Goal: Communication & Community: Participate in discussion

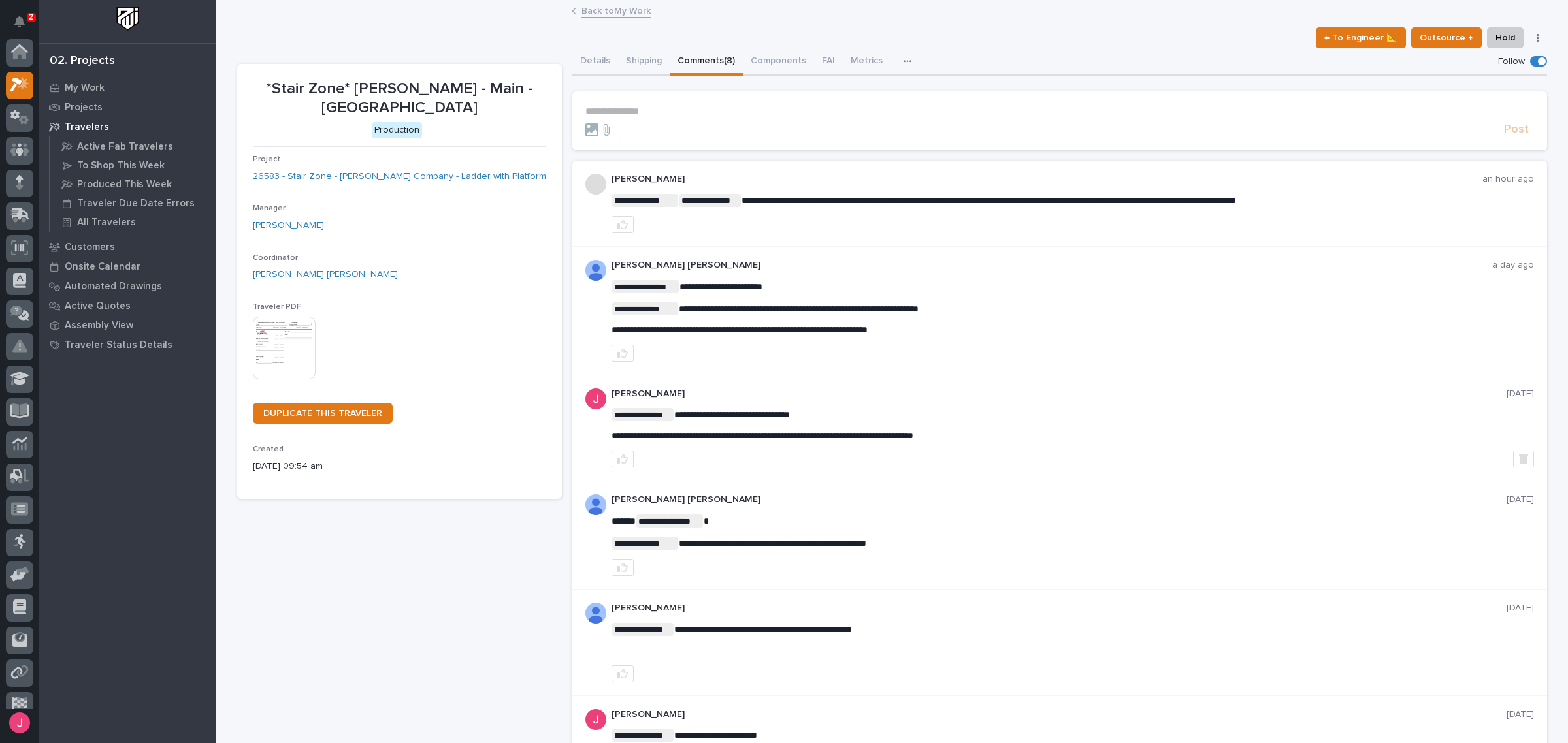
scroll to position [33, 0]
click at [801, 34] on div "← To Engineer 📐 Outsource ↑ Hold Cancel Change Traveler Type Regenerate PDF Gen…" at bounding box center [892, 37] width 1310 height 21
click at [27, 17] on div "2" at bounding box center [31, 17] width 9 height 9
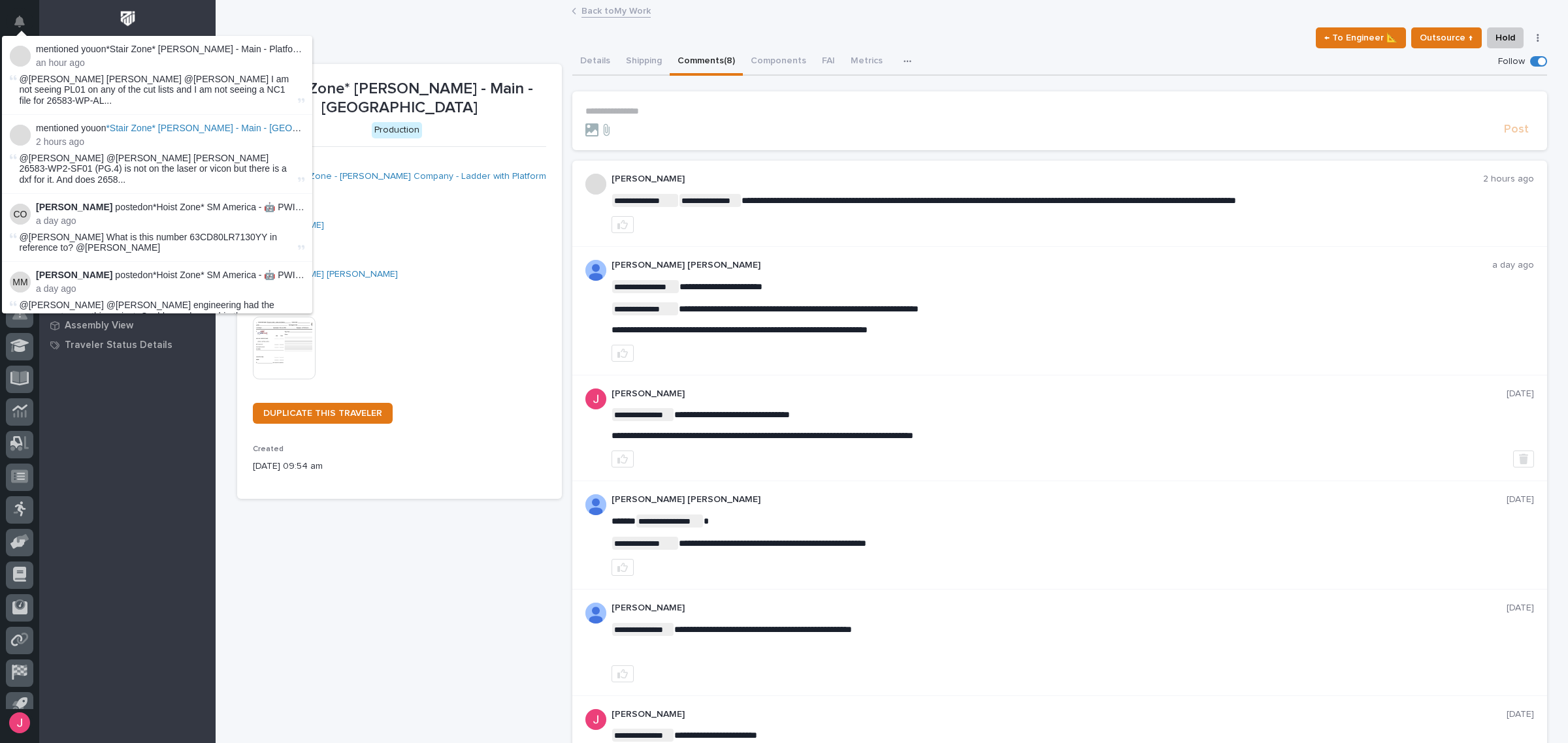
click at [389, 36] on div "← To Engineer 📐 Outsource ↑ Hold Cancel Change Traveler Type Regenerate PDF Gen…" at bounding box center [892, 37] width 1310 height 21
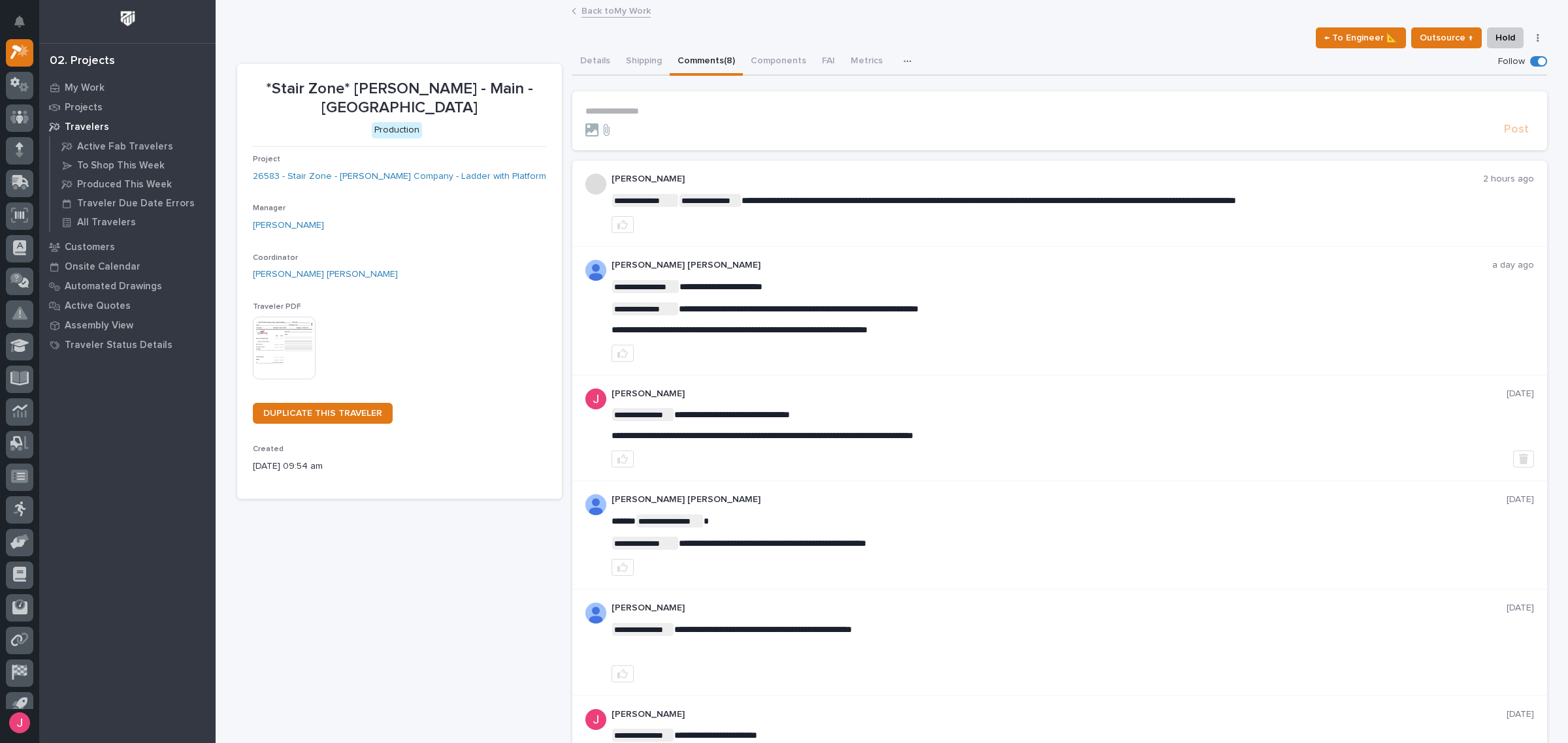
click at [647, 118] on form "**********" at bounding box center [1060, 122] width 948 height 31
click at [649, 107] on p "**********" at bounding box center [1060, 111] width 948 height 11
click at [643, 14] on link "Back to My Work" at bounding box center [616, 9] width 69 height 15
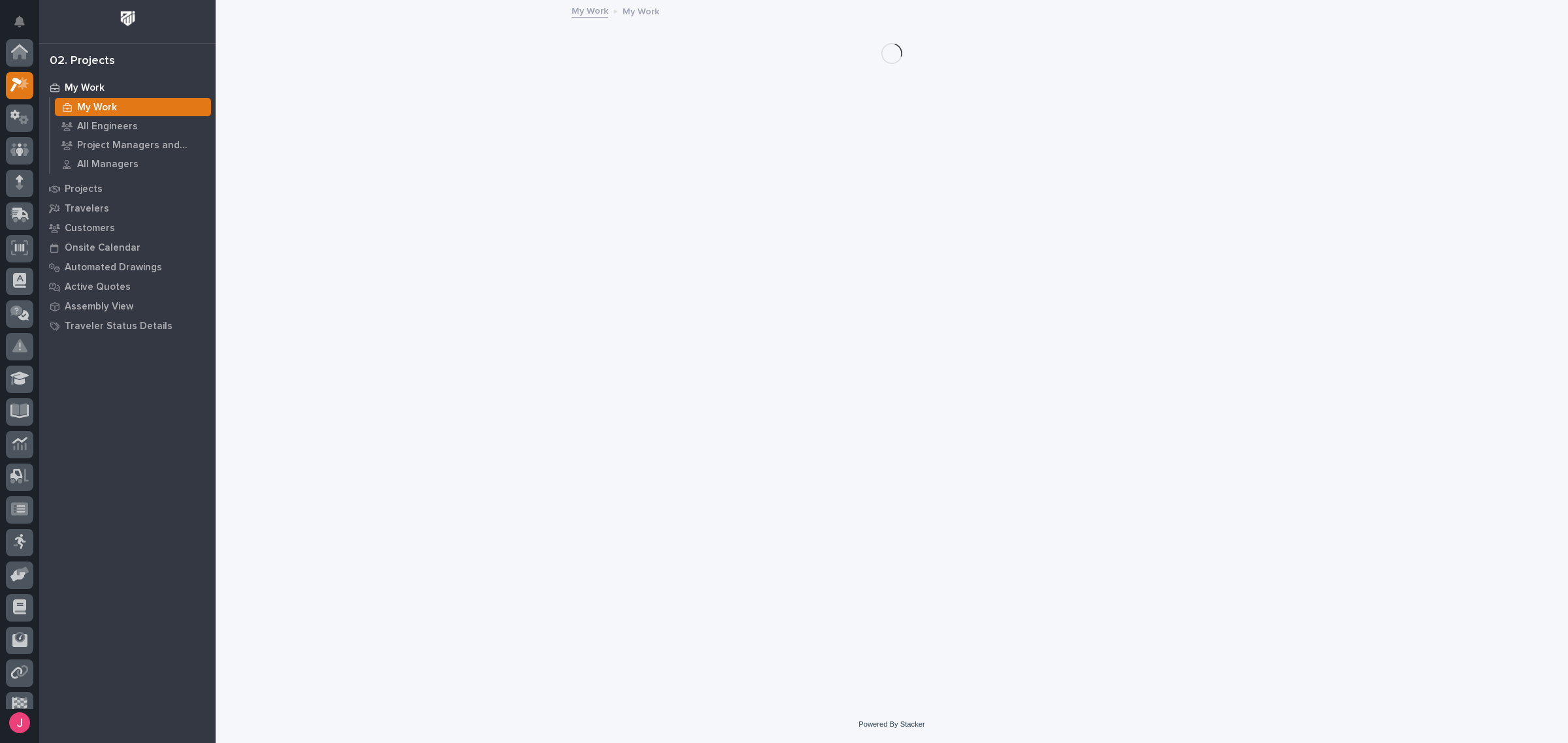
scroll to position [34, 0]
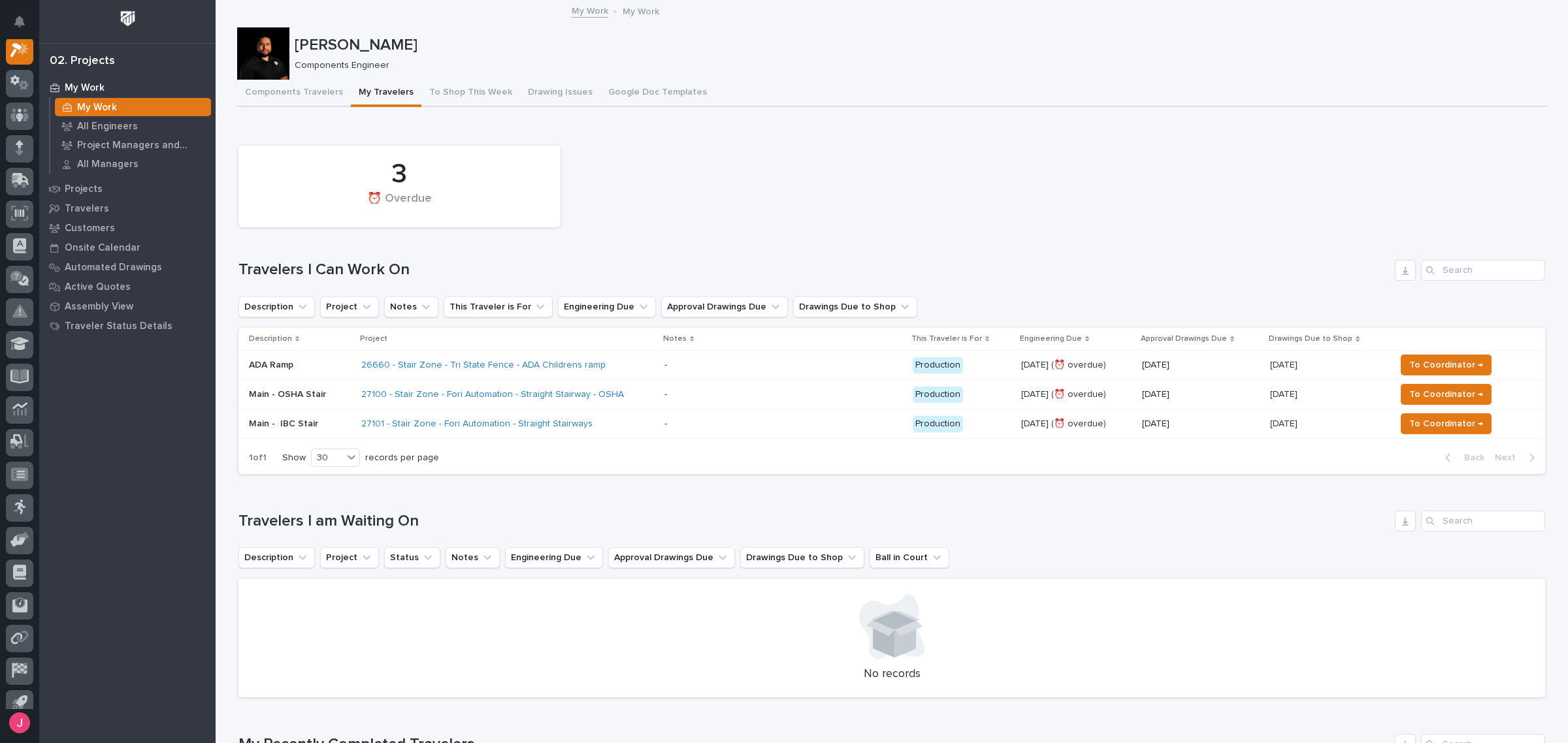
click at [701, 361] on p at bounding box center [778, 366] width 228 height 11
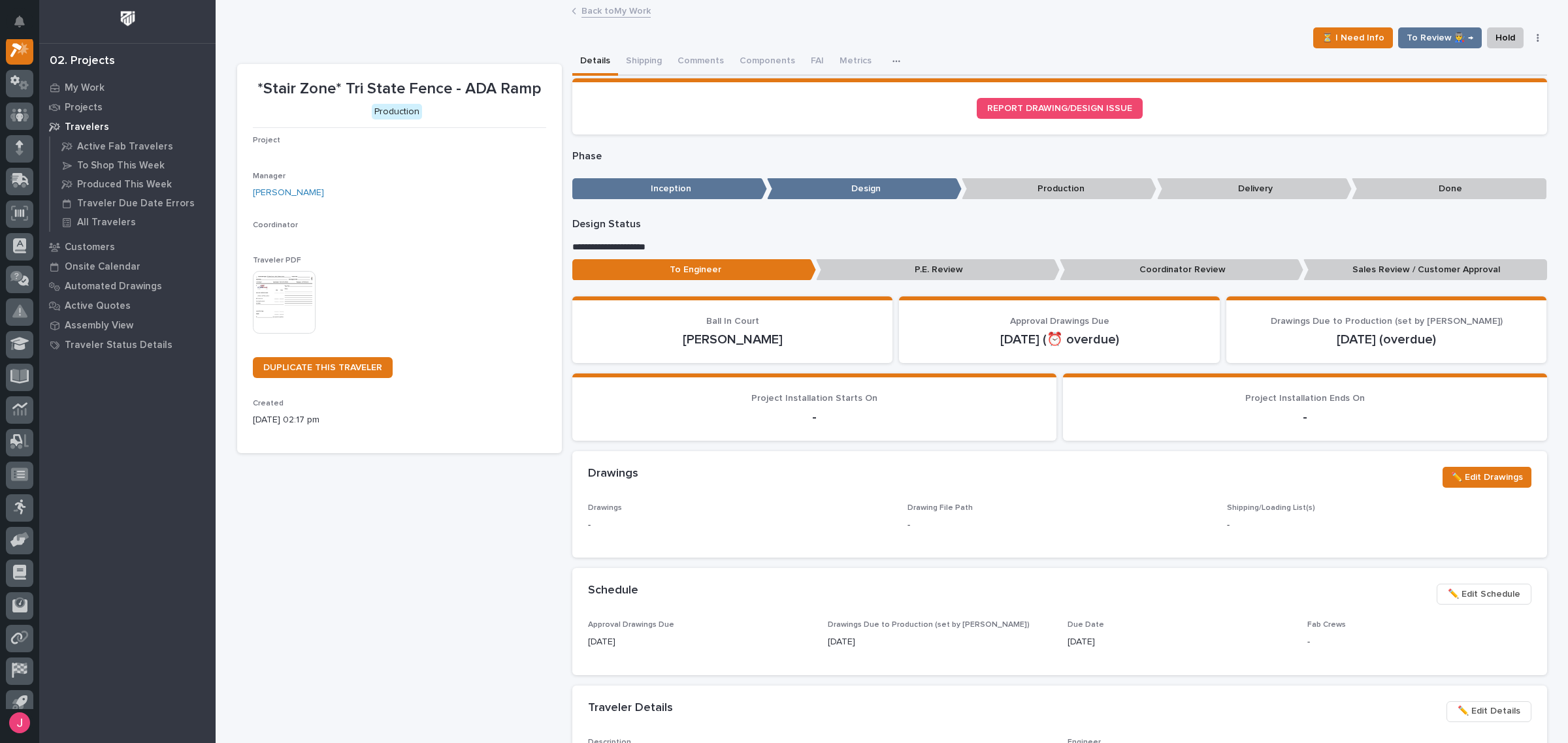
scroll to position [33, 0]
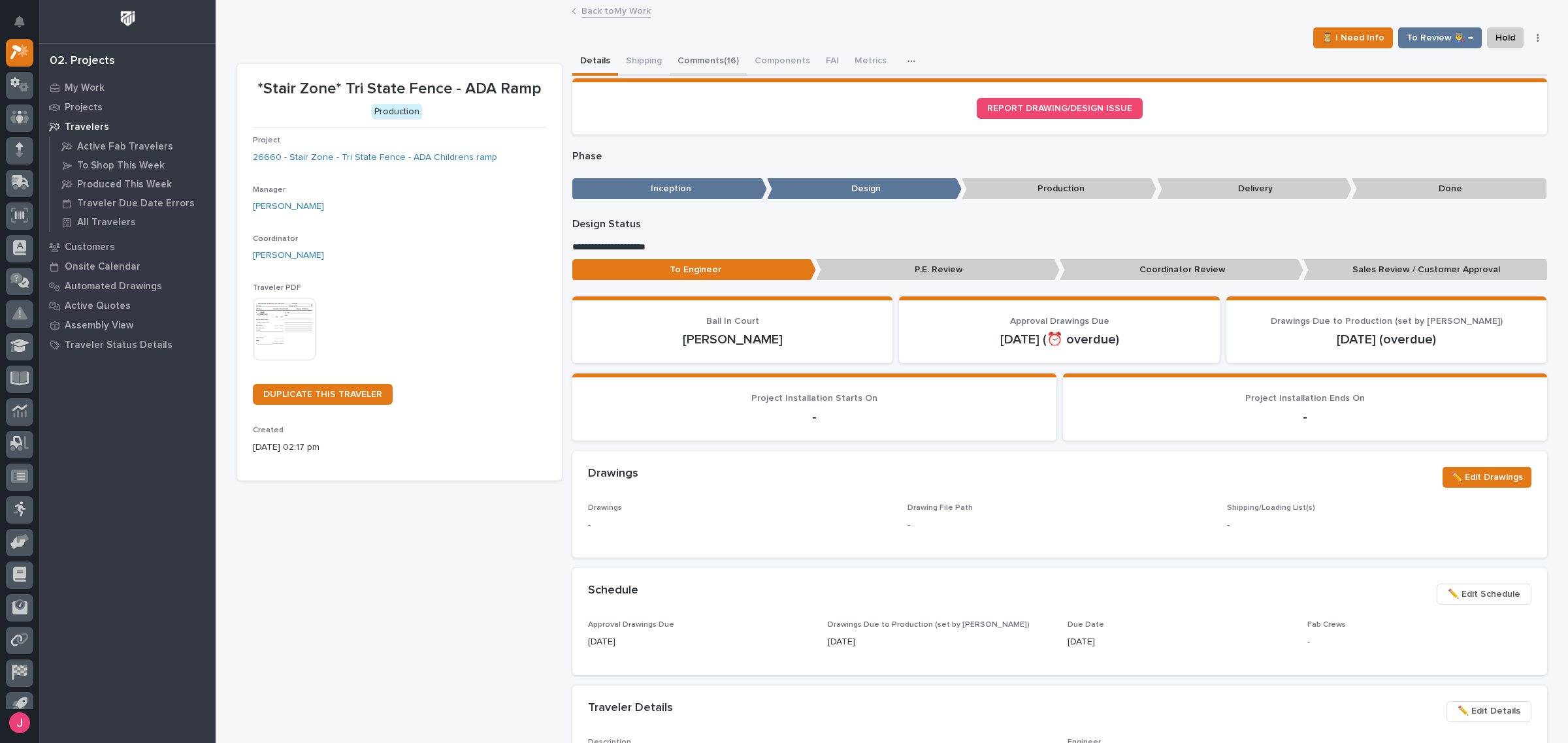
click at [699, 54] on button "Comments (16)" at bounding box center [708, 62] width 77 height 27
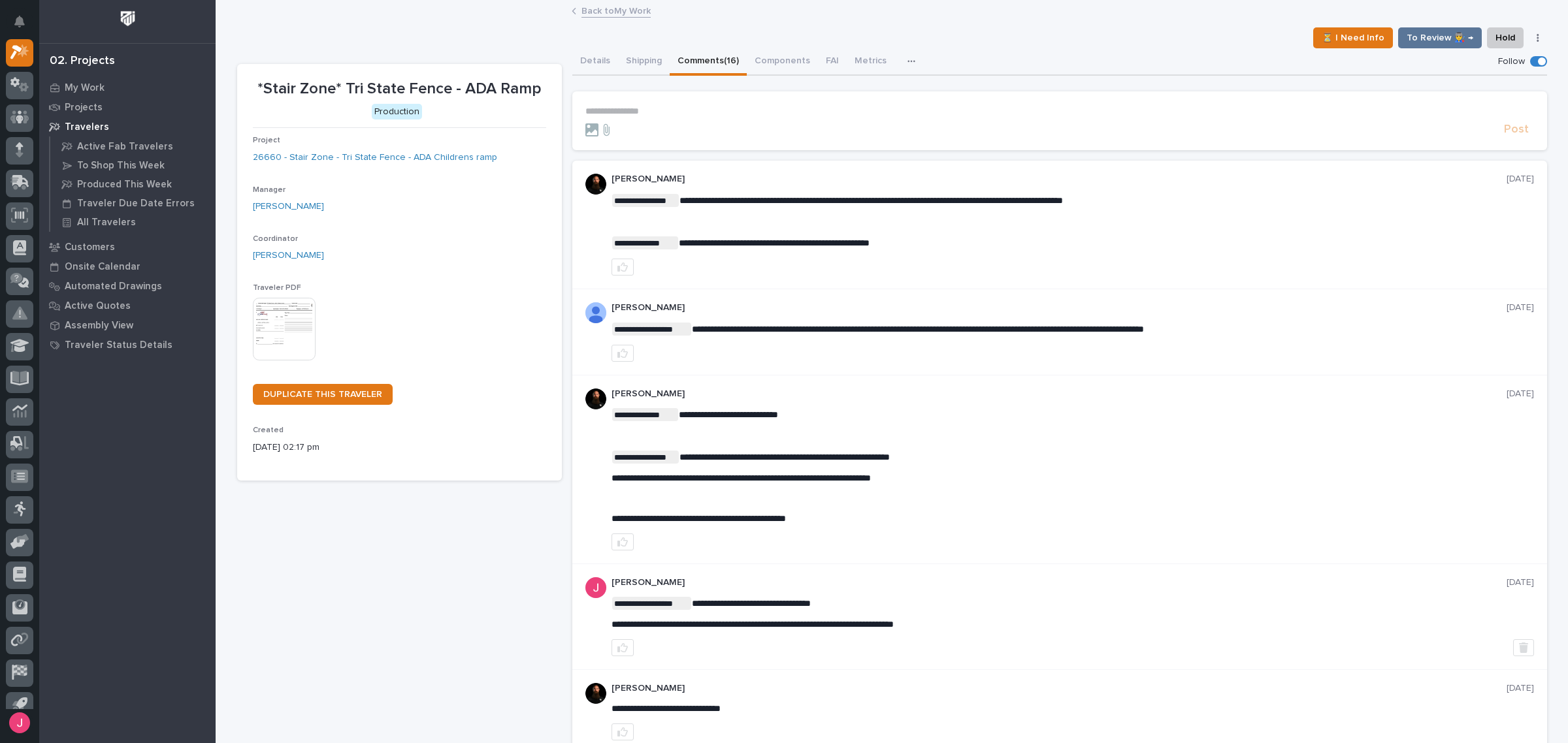
click at [703, 119] on form "**********" at bounding box center [1060, 122] width 948 height 31
click at [684, 111] on p "**********" at bounding box center [1060, 111] width 948 height 11
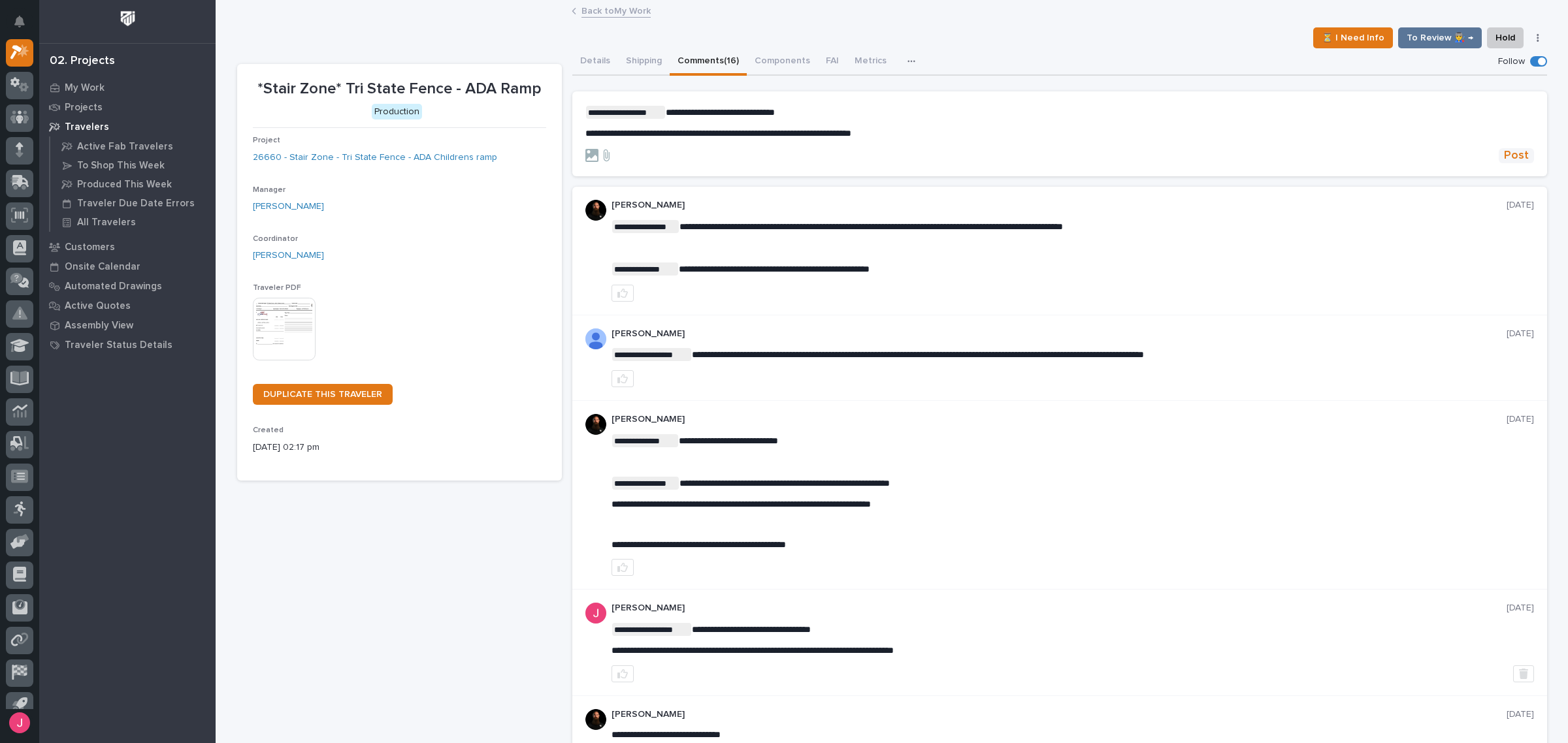
click at [1516, 162] on span "Post" at bounding box center [1516, 155] width 25 height 15
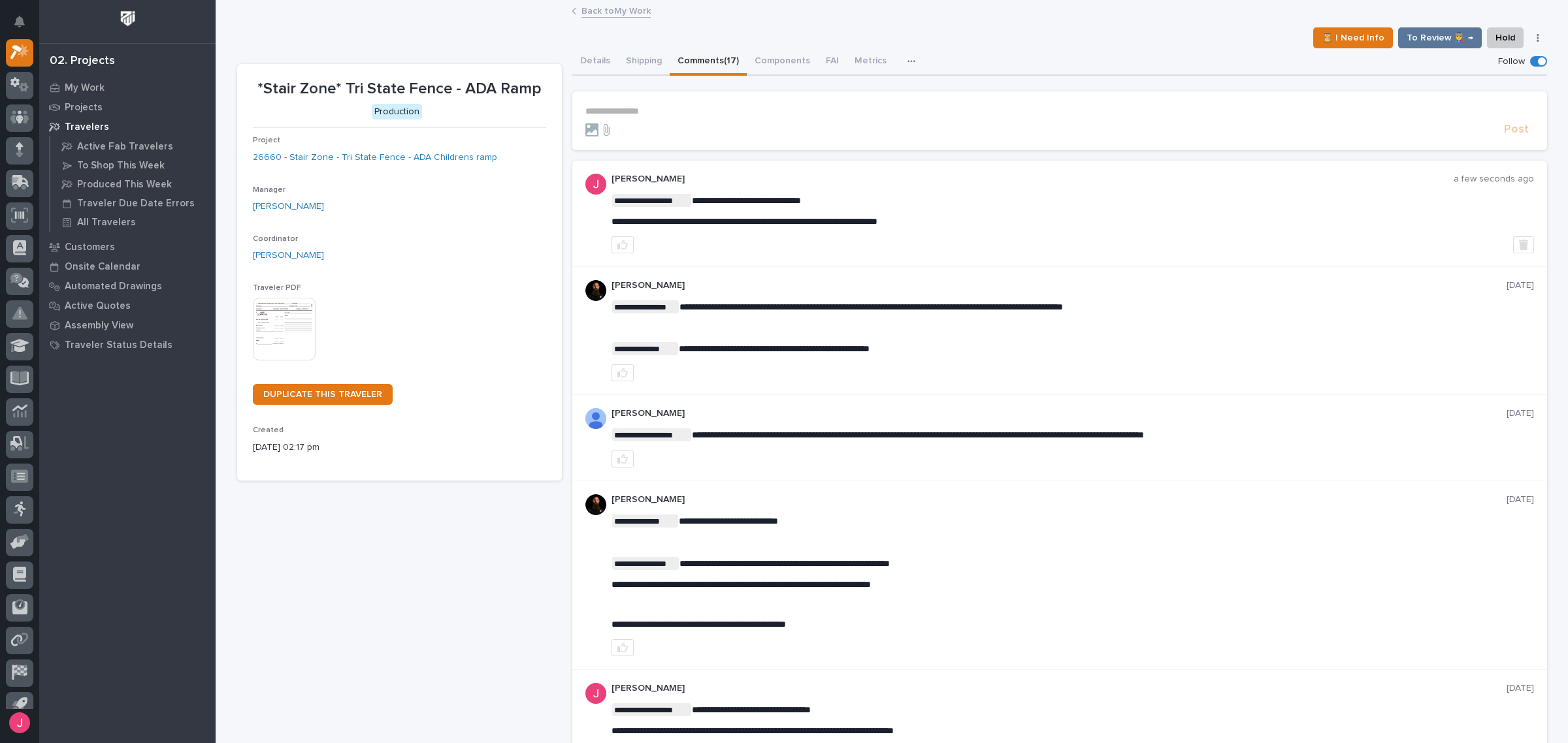
click at [610, 11] on link "Back to My Work" at bounding box center [616, 9] width 69 height 15
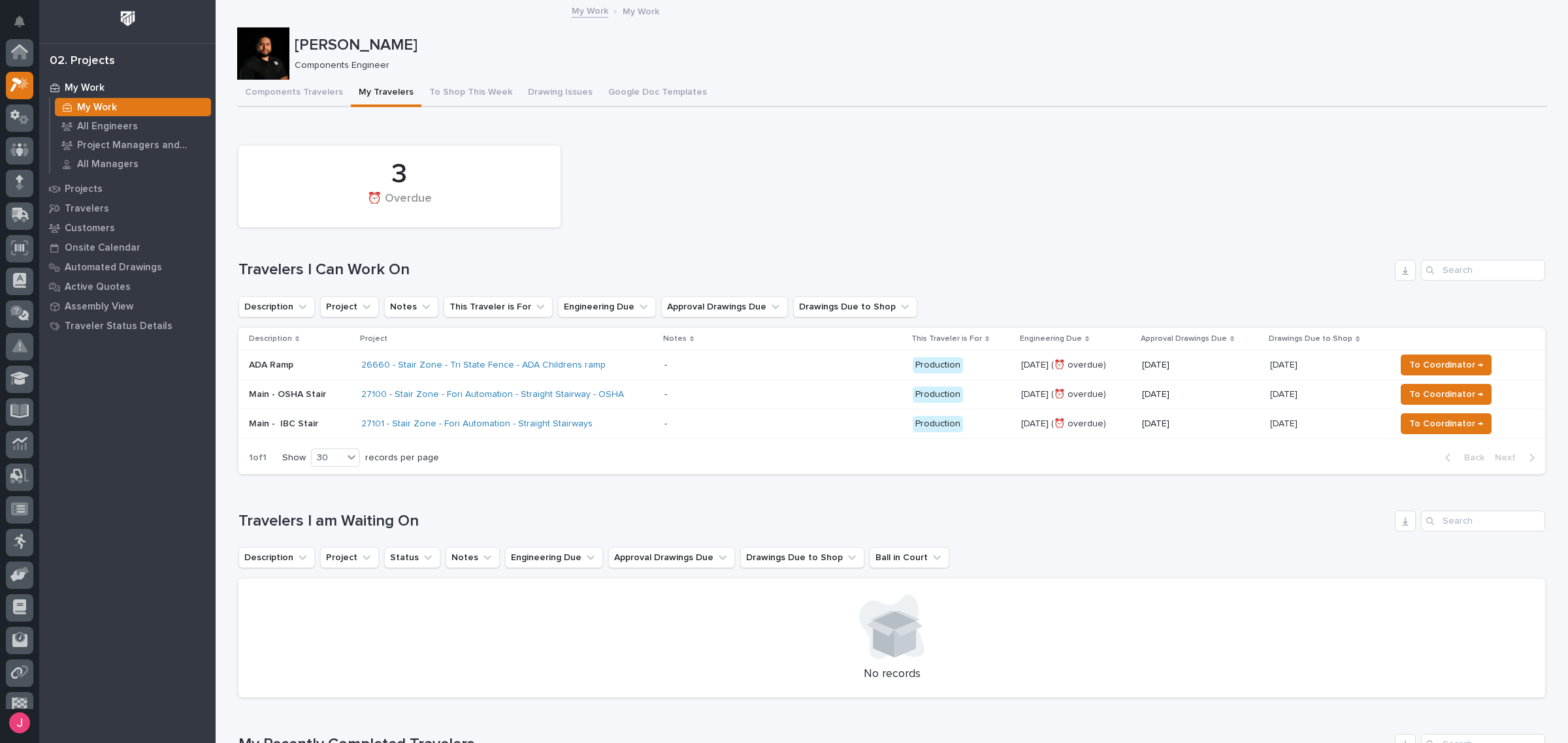
scroll to position [34, 0]
click at [1434, 357] on span "To Coordinator →" at bounding box center [1446, 365] width 74 height 16
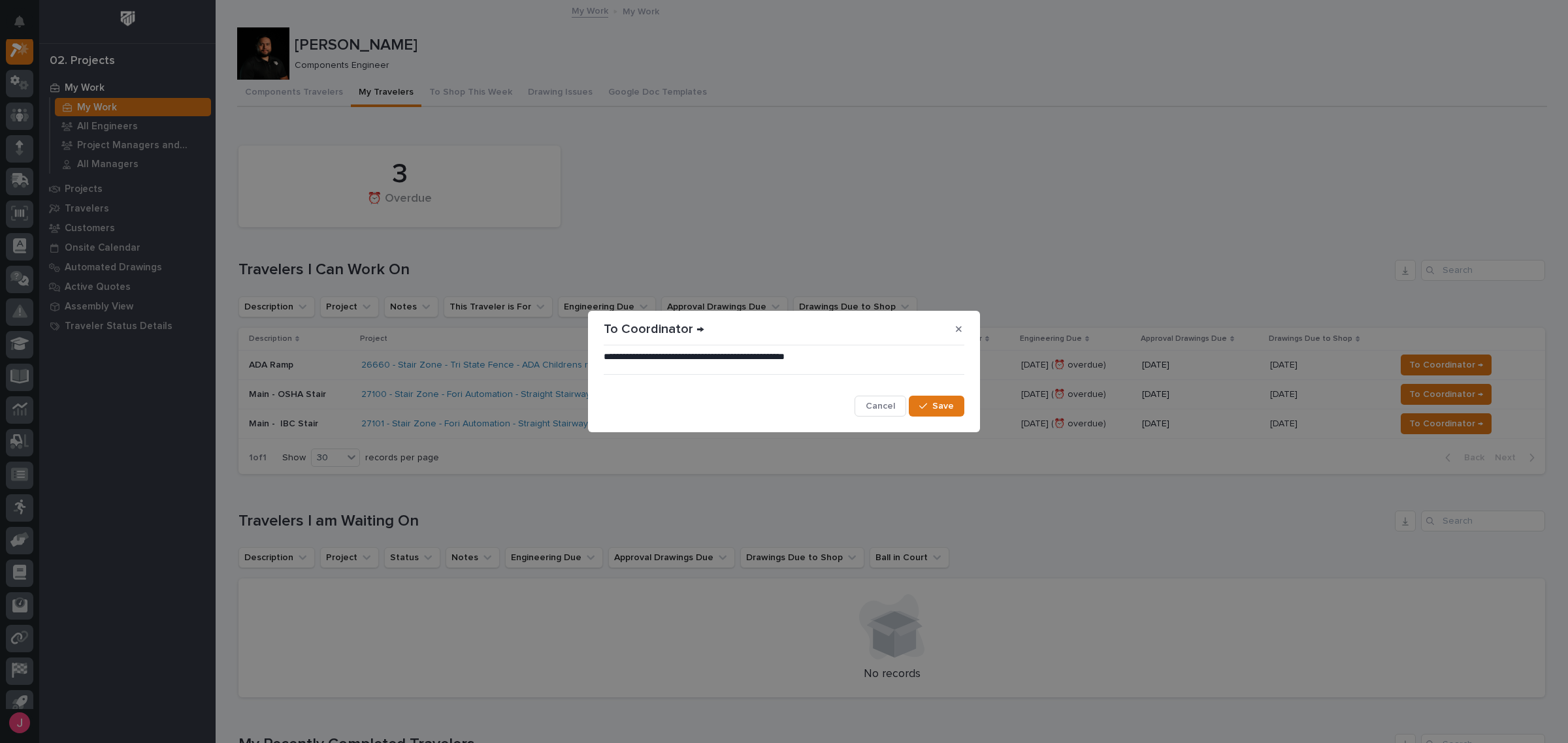
click at [965, 407] on section "**********" at bounding box center [784, 372] width 392 height 122
click at [958, 405] on button "Save" at bounding box center [936, 406] width 55 height 21
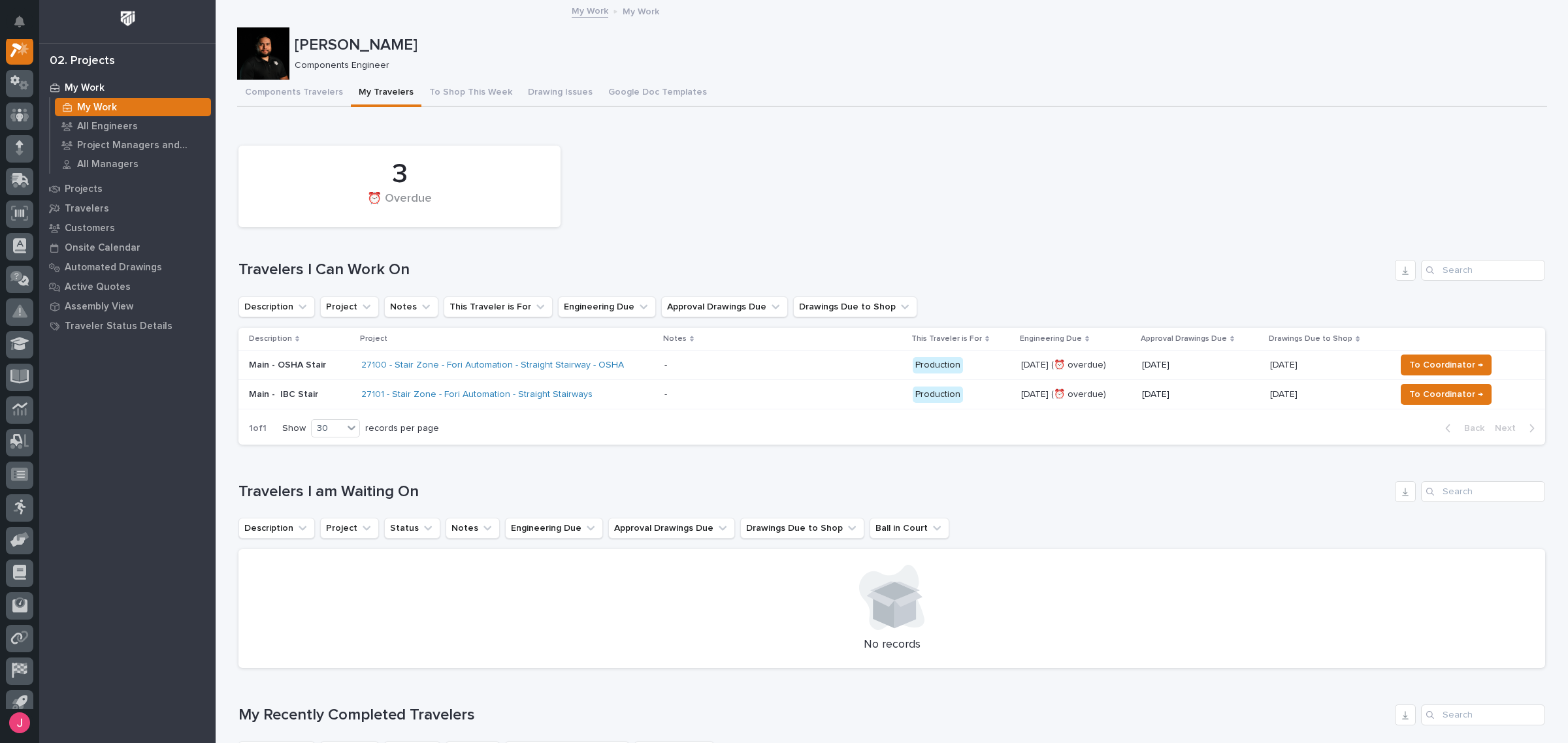
drag, startPoint x: 784, startPoint y: 151, endPoint x: 572, endPoint y: 88, distance: 221.2
click at [777, 151] on div "3 ⏰ Overdue" at bounding box center [891, 186] width 1319 height 94
click at [1135, 162] on div "3 ⏰ Overdue" at bounding box center [891, 186] width 1319 height 94
click at [908, 196] on div "3 ⏰ Overdue" at bounding box center [891, 186] width 1319 height 94
click at [843, 105] on div "Components Travelers My Travelers To Shop This Week Drawing Issues Google Doc T…" at bounding box center [892, 93] width 1310 height 27
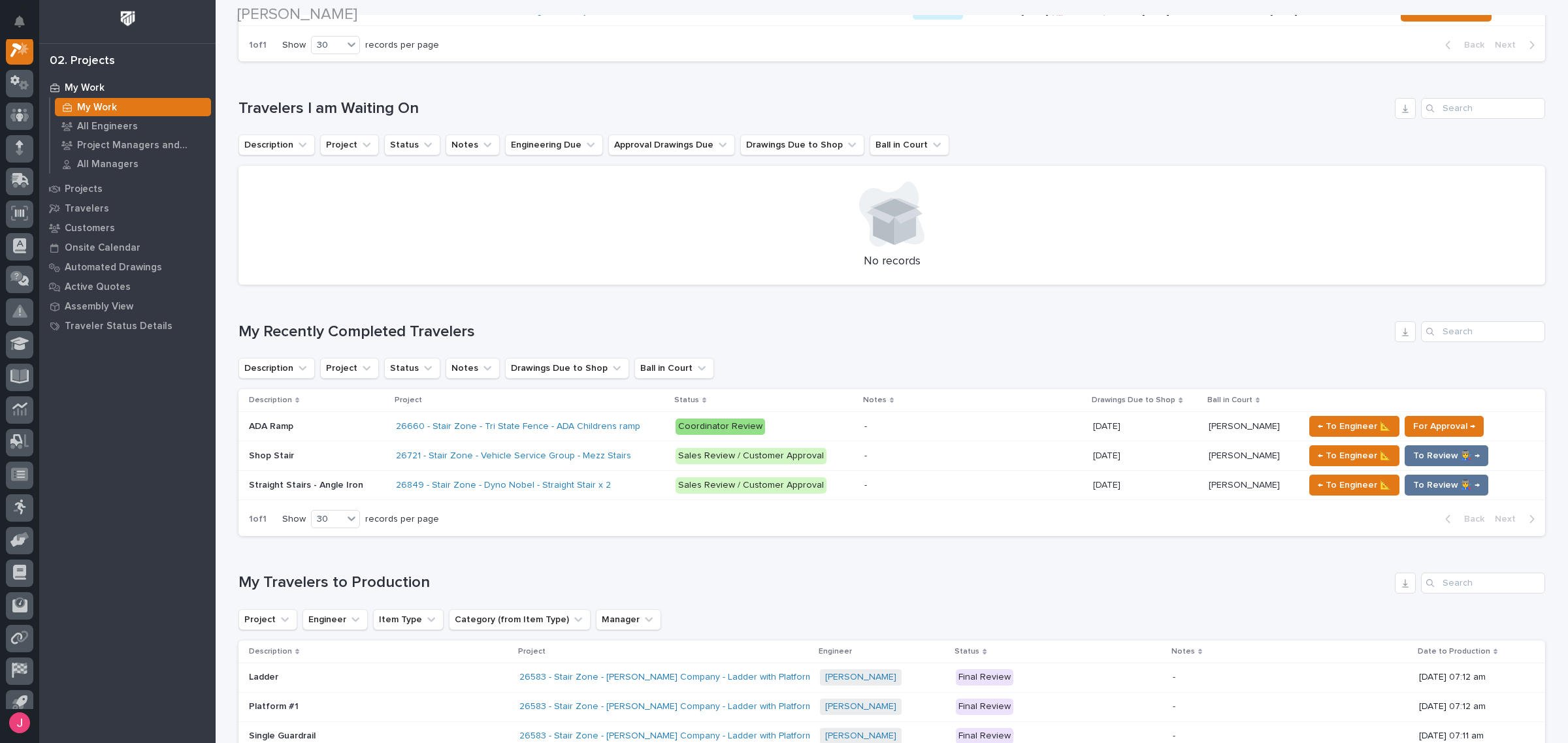
scroll to position [409, 0]
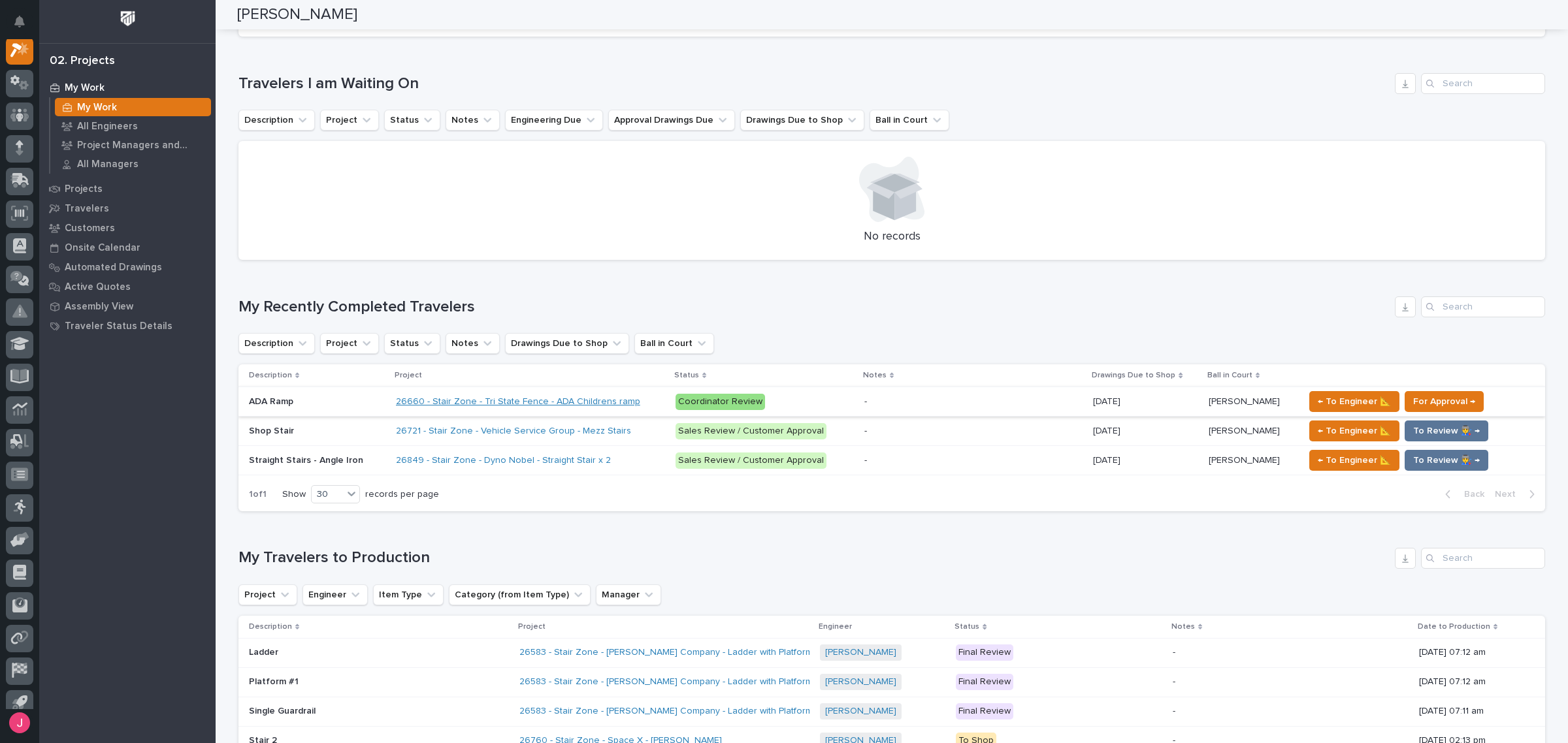
click at [405, 403] on link "26660 - Stair Zone - Tri State Fence - ADA Childrens ramp" at bounding box center [518, 402] width 244 height 11
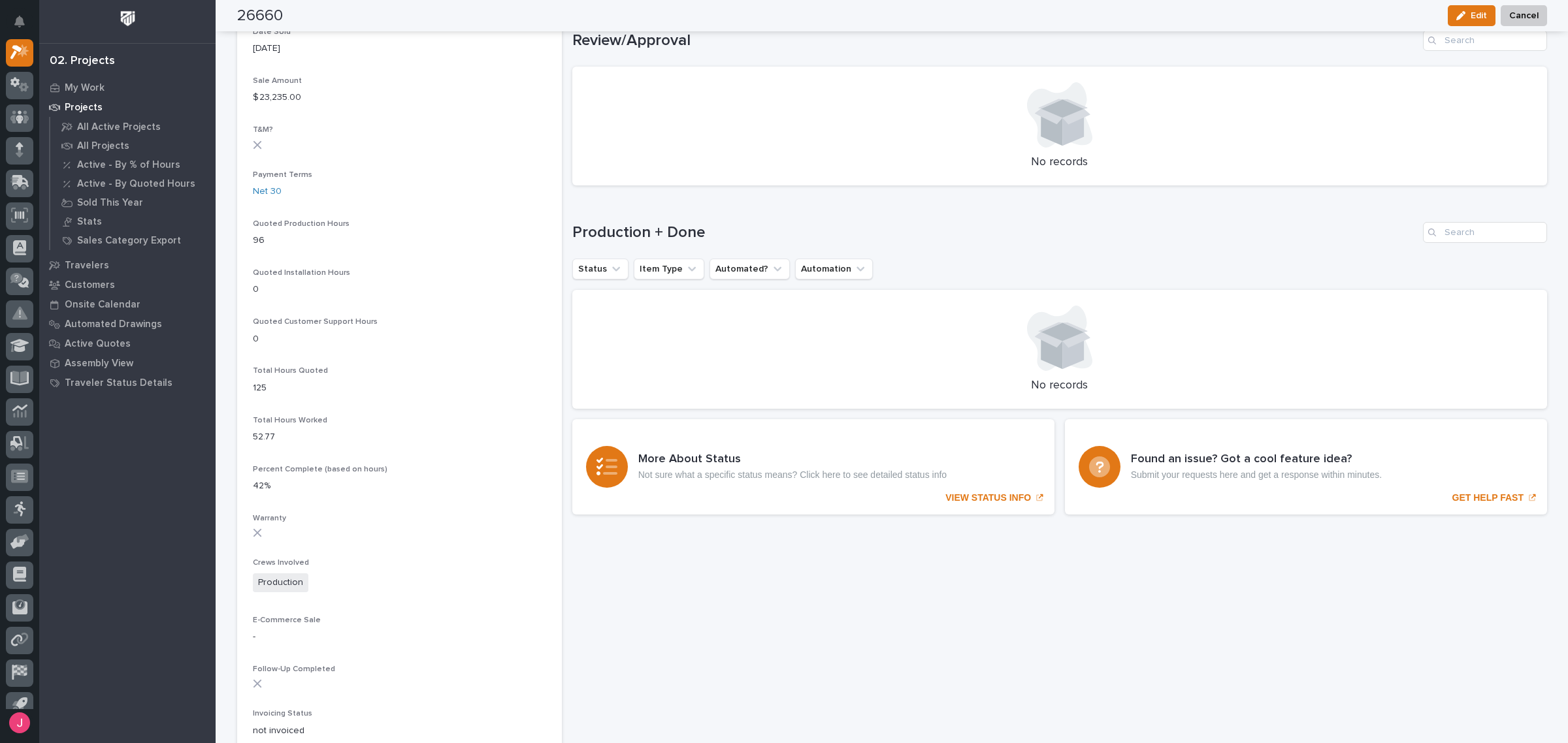
scroll to position [699, 0]
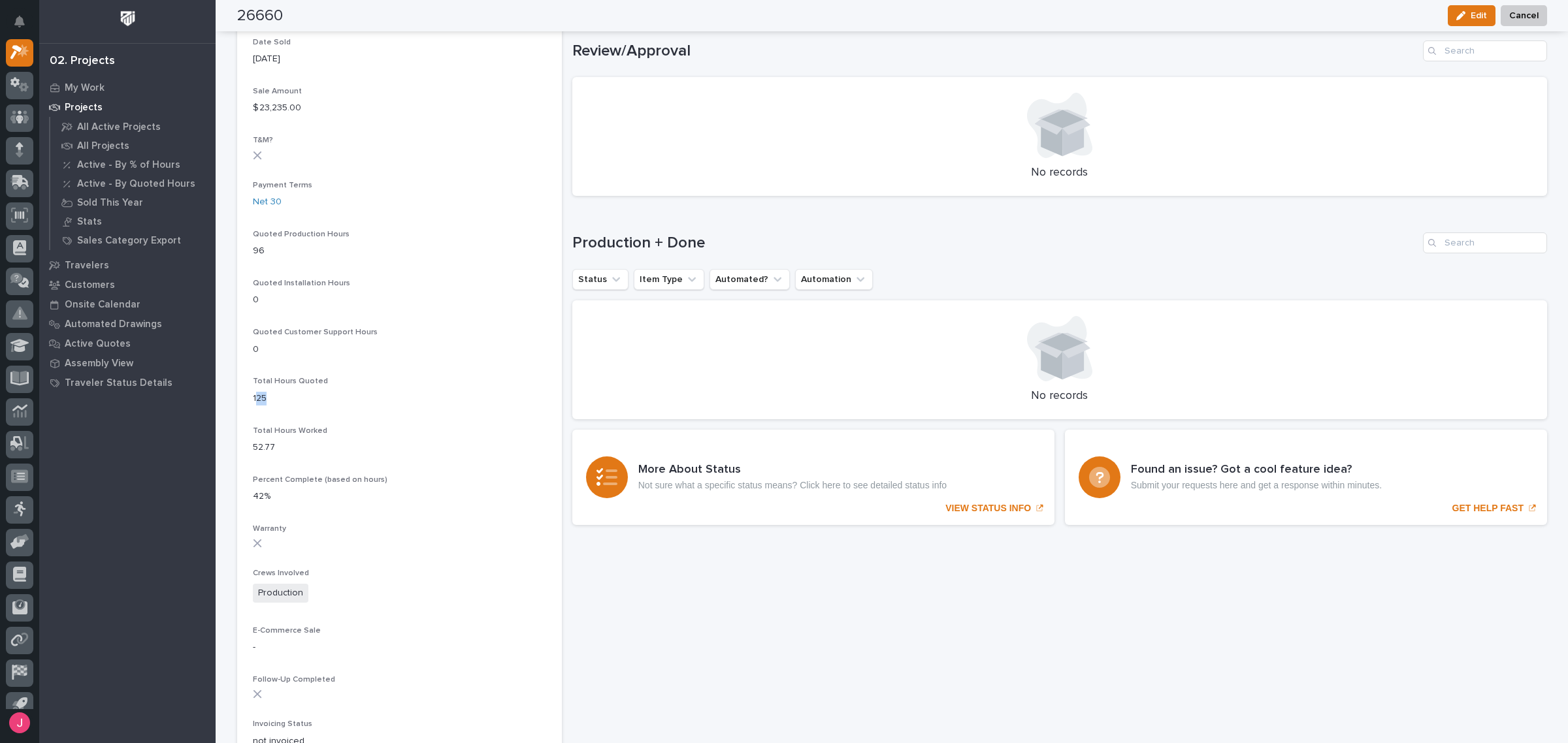
drag, startPoint x: 248, startPoint y: 397, endPoint x: 258, endPoint y: 399, distance: 10.2
click at [258, 399] on p "125" at bounding box center [399, 399] width 293 height 14
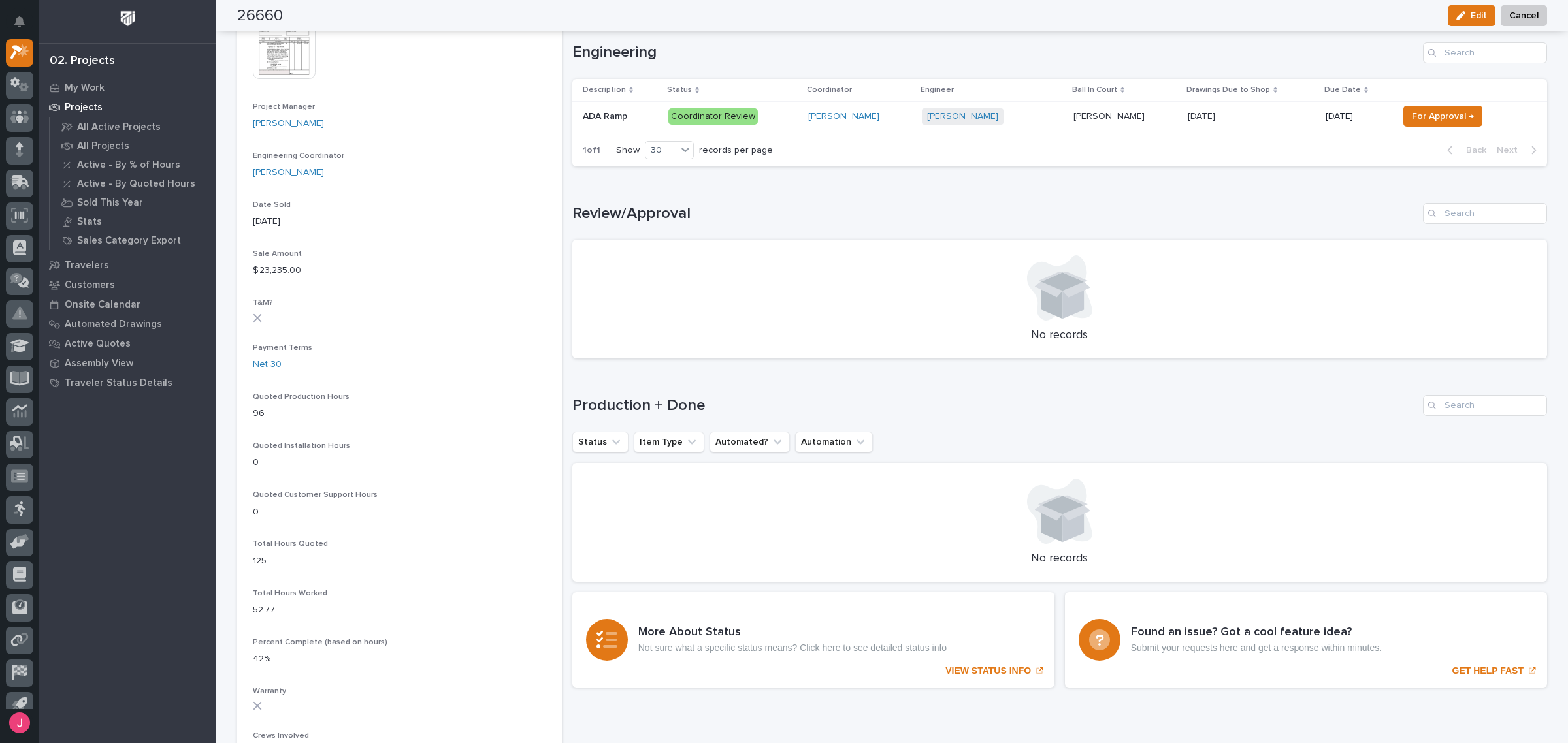
scroll to position [536, 0]
click at [700, 185] on div "Loading... Saving… Review/Approval No records" at bounding box center [1060, 274] width 975 height 192
drag, startPoint x: 692, startPoint y: 214, endPoint x: 563, endPoint y: 211, distance: 129.0
click at [563, 211] on div "26660 Status In Progress Billable Customer Tri State Fence Customer Type Genera…" at bounding box center [892, 322] width 1310 height 1619
click at [572, 211] on h1 "Review/Approval" at bounding box center [995, 214] width 845 height 19
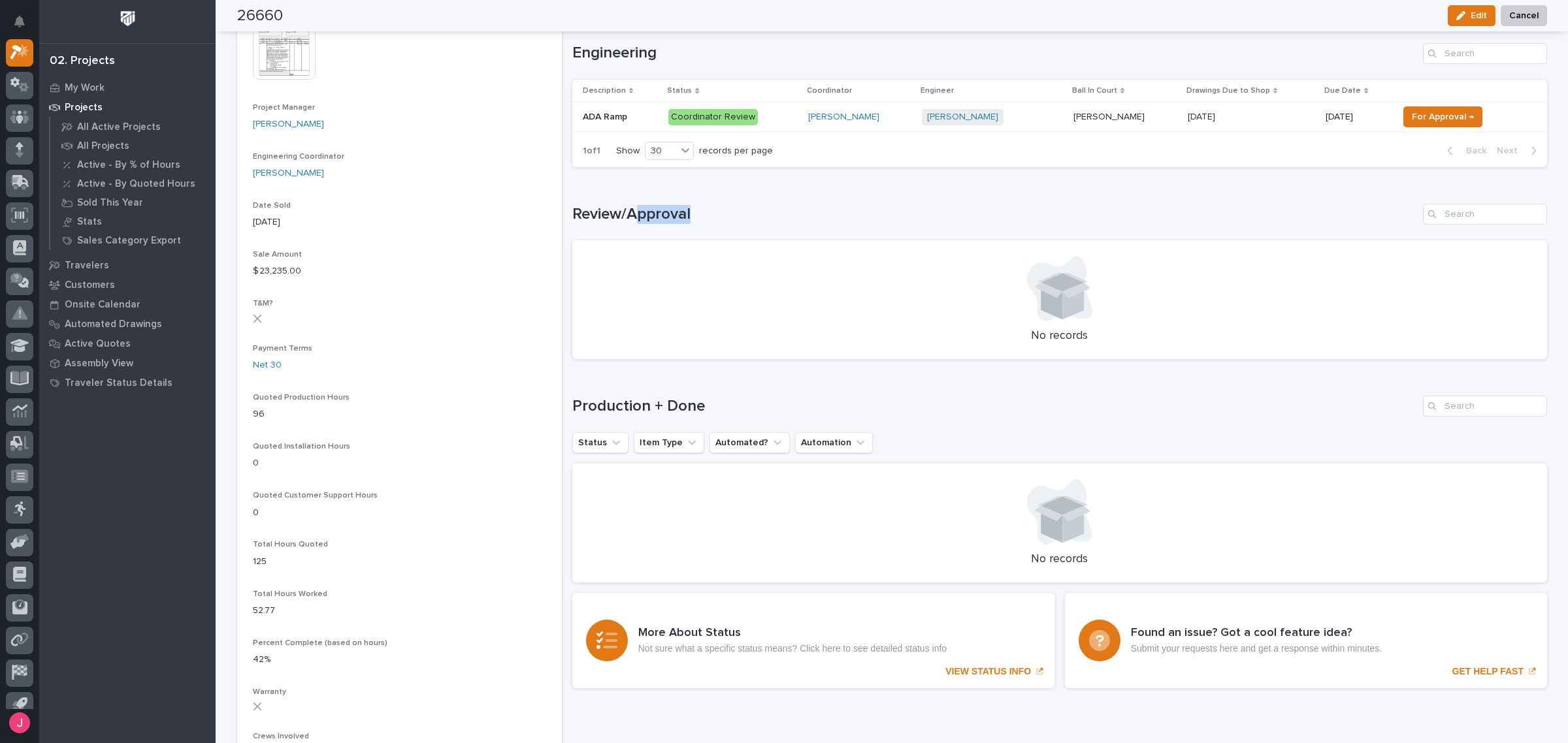
drag, startPoint x: 628, startPoint y: 214, endPoint x: 691, endPoint y: 219, distance: 63.2
click at [691, 219] on h1 "Review/Approval" at bounding box center [995, 214] width 845 height 19
click at [694, 219] on h1 "Review/Approval" at bounding box center [995, 214] width 845 height 19
drag, startPoint x: 618, startPoint y: 212, endPoint x: 689, endPoint y: 214, distance: 71.0
click at [689, 214] on h1 "Review/Approval" at bounding box center [995, 214] width 845 height 19
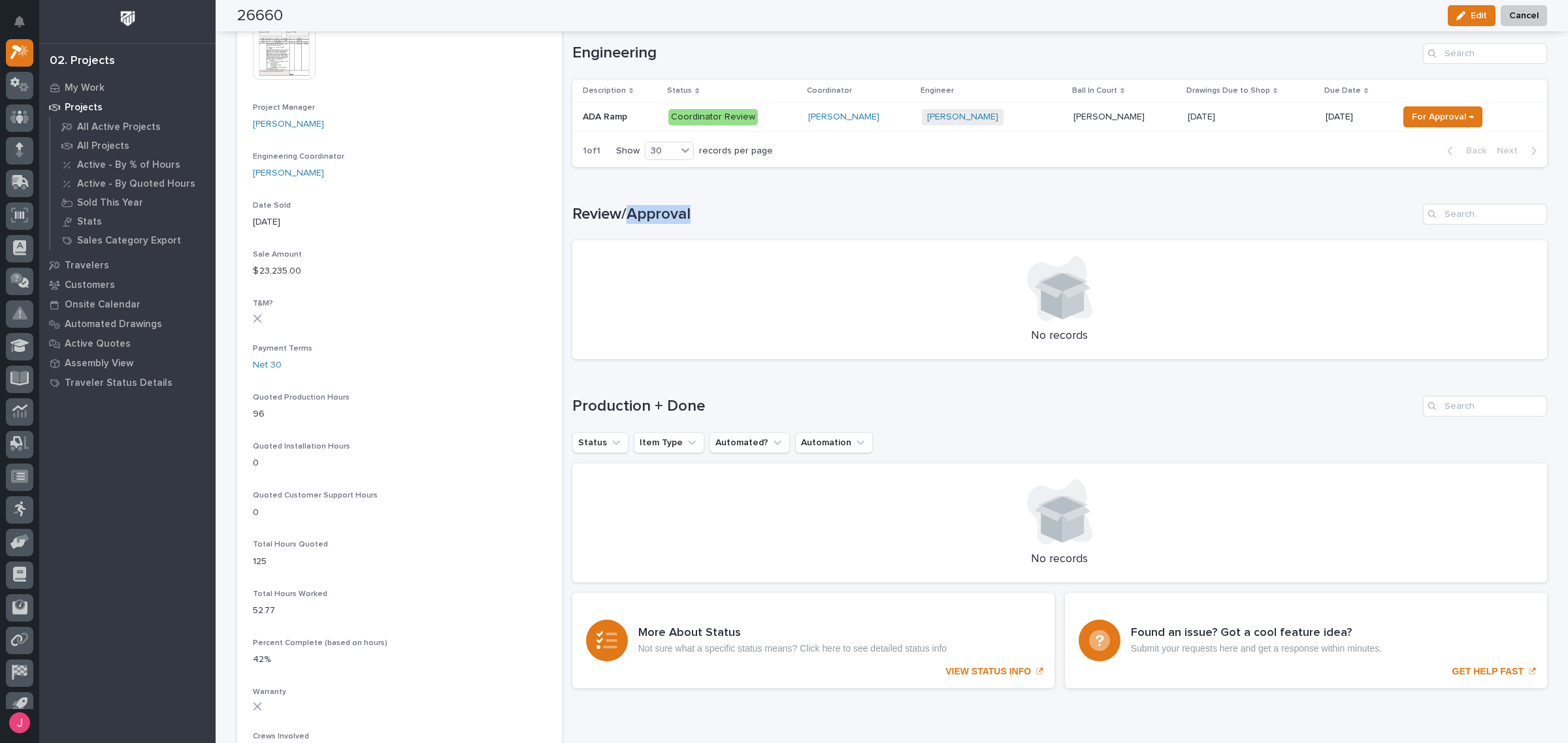
click at [689, 214] on h1 "Review/Approval" at bounding box center [995, 214] width 845 height 19
drag, startPoint x: 621, startPoint y: 211, endPoint x: 706, endPoint y: 211, distance: 85.0
click at [706, 211] on h1 "Review/Approval" at bounding box center [995, 214] width 845 height 19
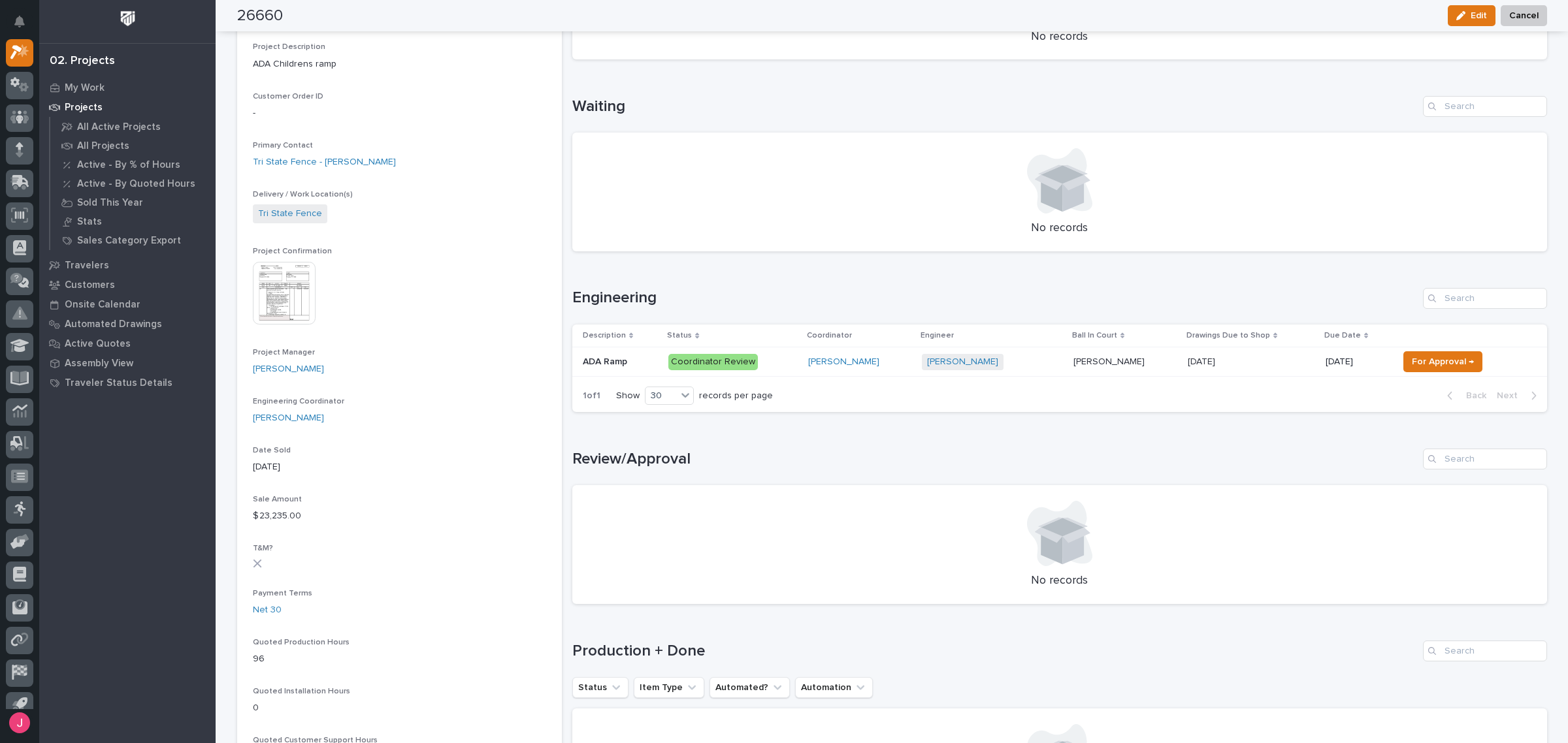
click at [742, 252] on div "Loading... Saving… Waiting No records" at bounding box center [1060, 166] width 975 height 192
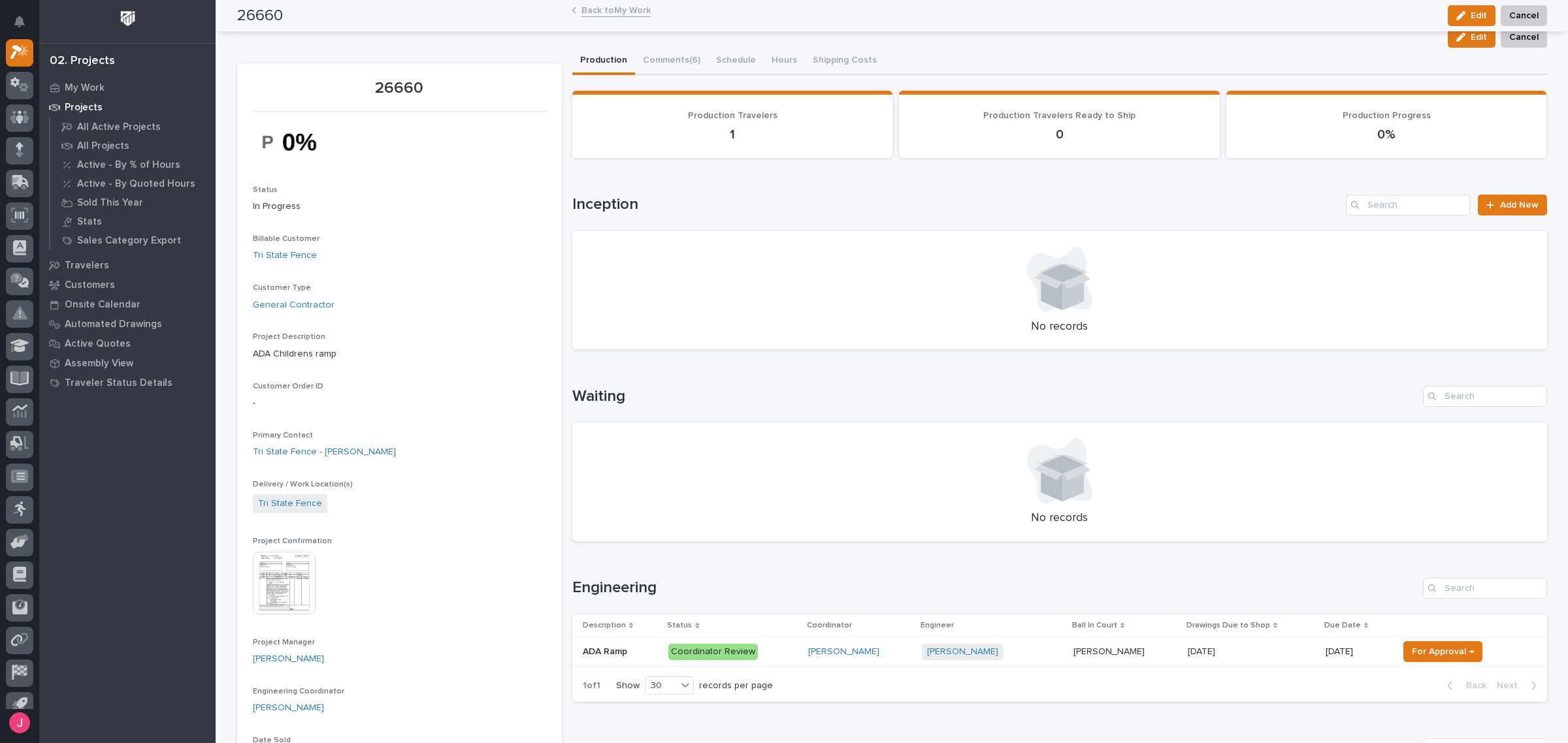
scroll to position [0, 0]
drag, startPoint x: 1025, startPoint y: 321, endPoint x: 1091, endPoint y: 324, distance: 66.1
click at [1089, 324] on p "No records" at bounding box center [1060, 327] width 943 height 14
click at [1095, 324] on p "No records" at bounding box center [1060, 327] width 943 height 14
drag, startPoint x: 1021, startPoint y: 324, endPoint x: 1099, endPoint y: 324, distance: 78.0
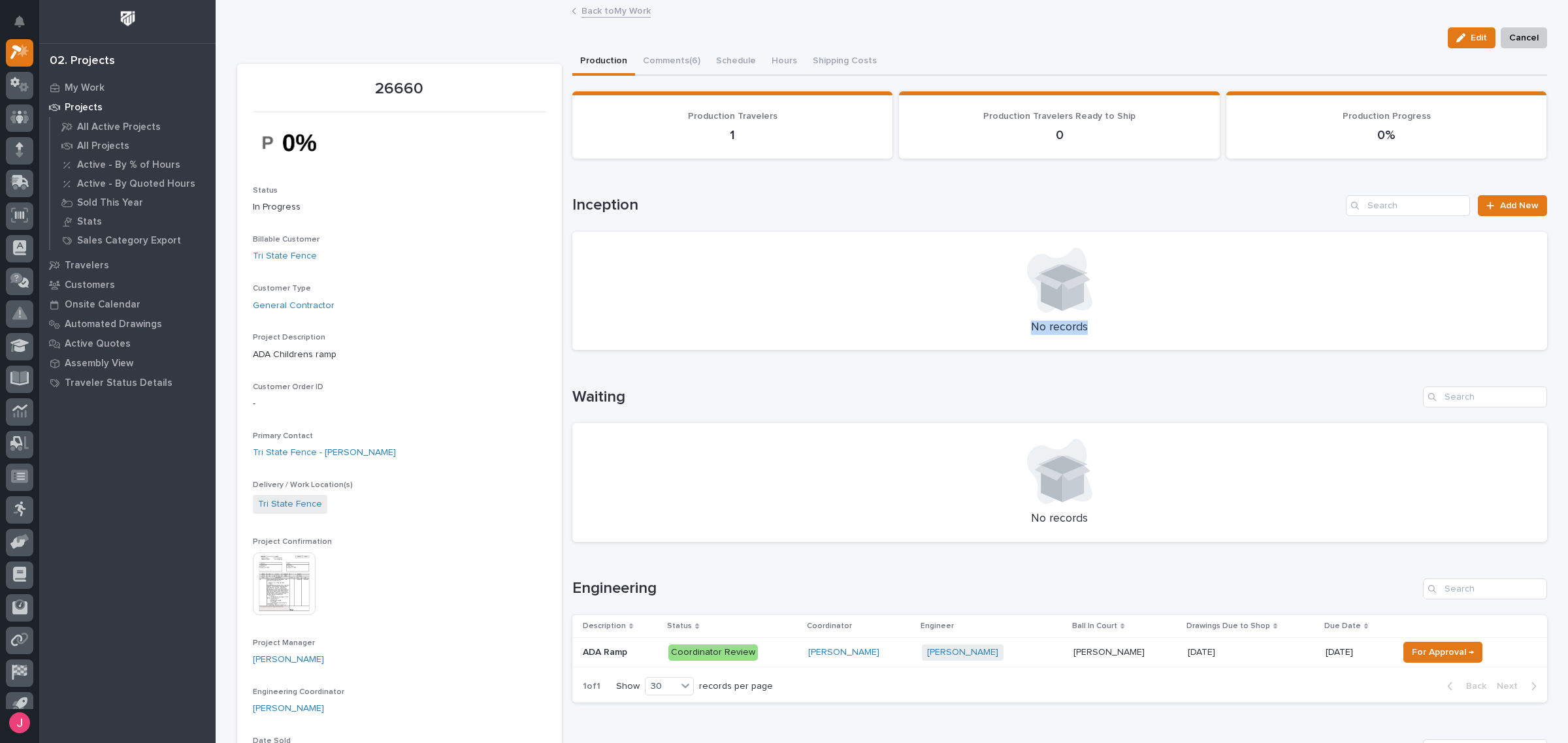
click at [1097, 324] on p "No records" at bounding box center [1060, 327] width 943 height 14
click at [1099, 324] on p "No records" at bounding box center [1060, 327] width 943 height 14
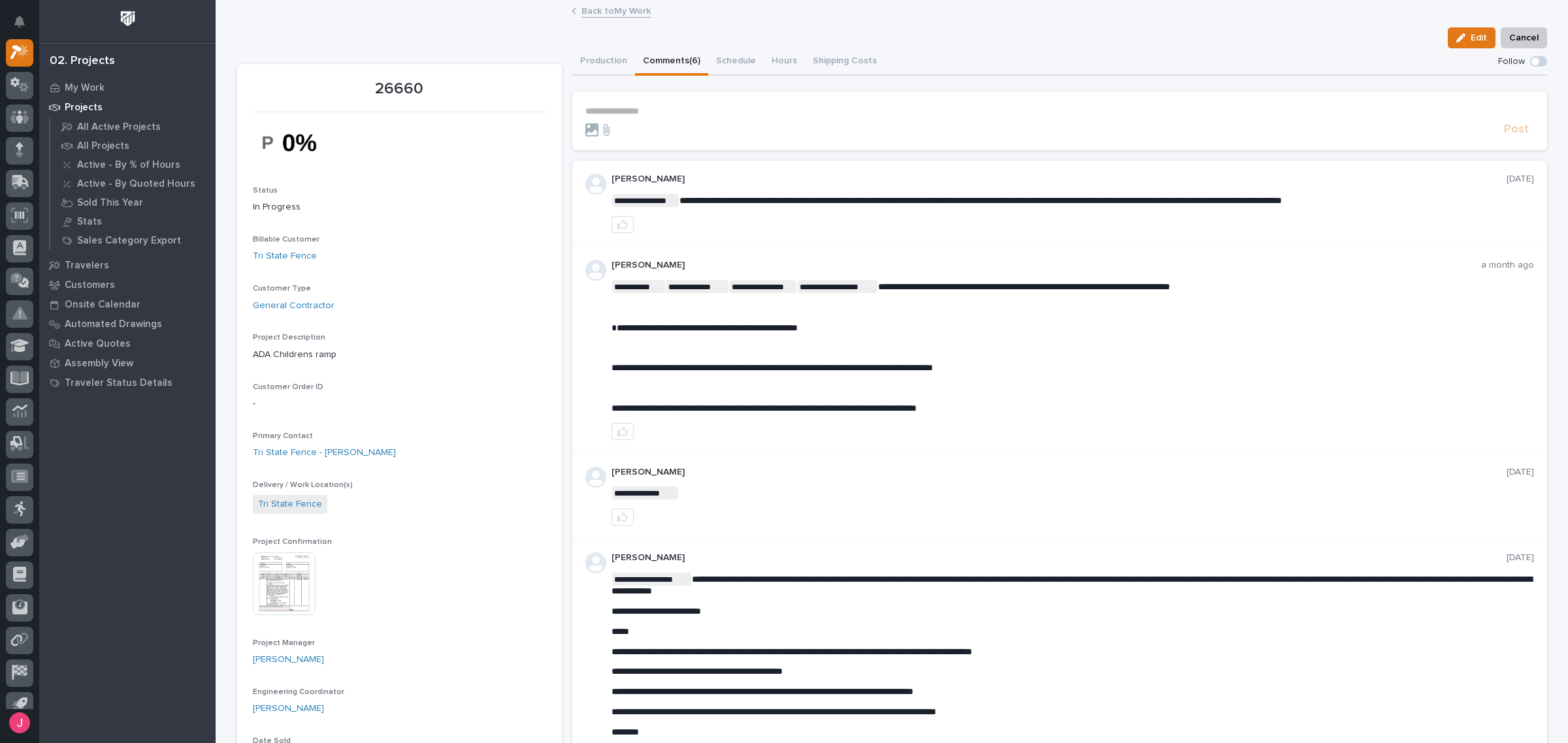
click at [657, 55] on button "Comments (6)" at bounding box center [671, 62] width 73 height 27
drag, startPoint x: 906, startPoint y: 207, endPoint x: 1080, endPoint y: 207, distance: 174.0
drag, startPoint x: 1003, startPoint y: 196, endPoint x: 1258, endPoint y: 197, distance: 255.0
click at [1238, 196] on p "**********" at bounding box center [1072, 200] width 922 height 13
click at [1258, 197] on span "**********" at bounding box center [980, 200] width 602 height 9
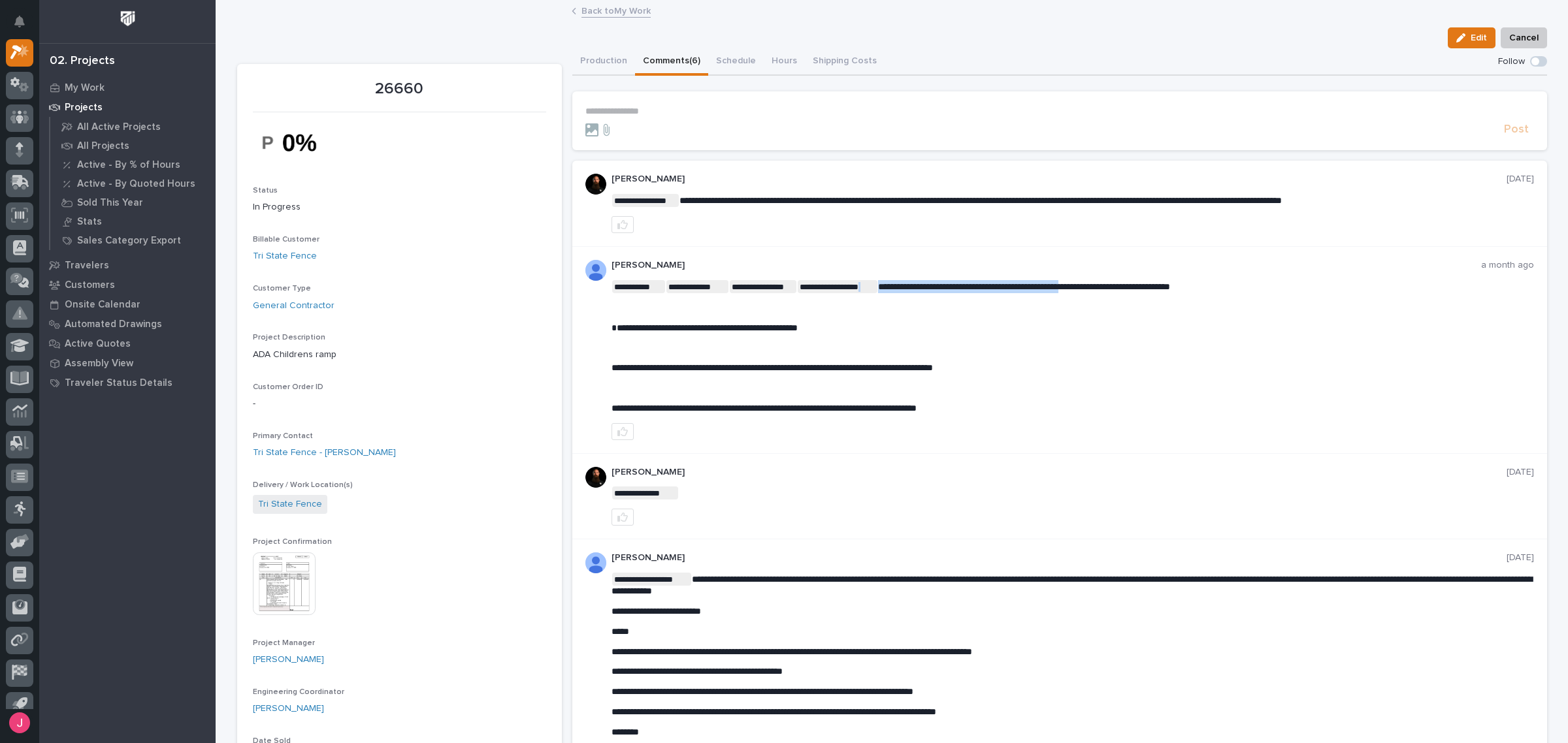
drag, startPoint x: 869, startPoint y: 283, endPoint x: 1115, endPoint y: 286, distance: 246.0
click at [1112, 286] on p "**********" at bounding box center [1072, 286] width 922 height 13
drag, startPoint x: 660, startPoint y: 369, endPoint x: 922, endPoint y: 376, distance: 262.1
click at [922, 376] on div "**********" at bounding box center [1072, 347] width 922 height 134
drag, startPoint x: 866, startPoint y: 368, endPoint x: 961, endPoint y: 370, distance: 95.0
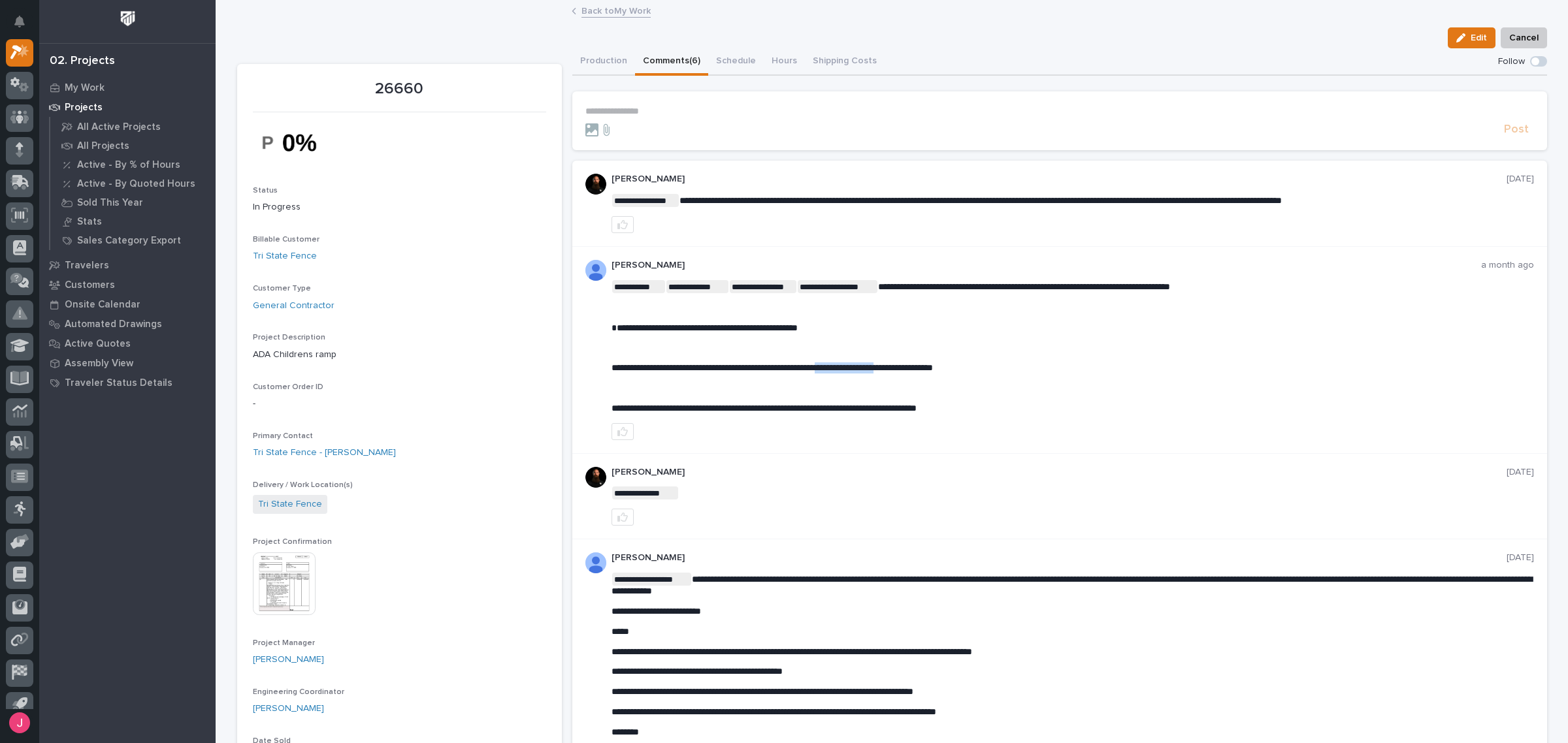
click at [933, 370] on span "**********" at bounding box center [772, 368] width 321 height 9
drag, startPoint x: 696, startPoint y: 409, endPoint x: 915, endPoint y: 412, distance: 219.0
click at [895, 412] on span "**********" at bounding box center [763, 409] width 305 height 9
click at [934, 412] on p "**********" at bounding box center [1072, 409] width 922 height 11
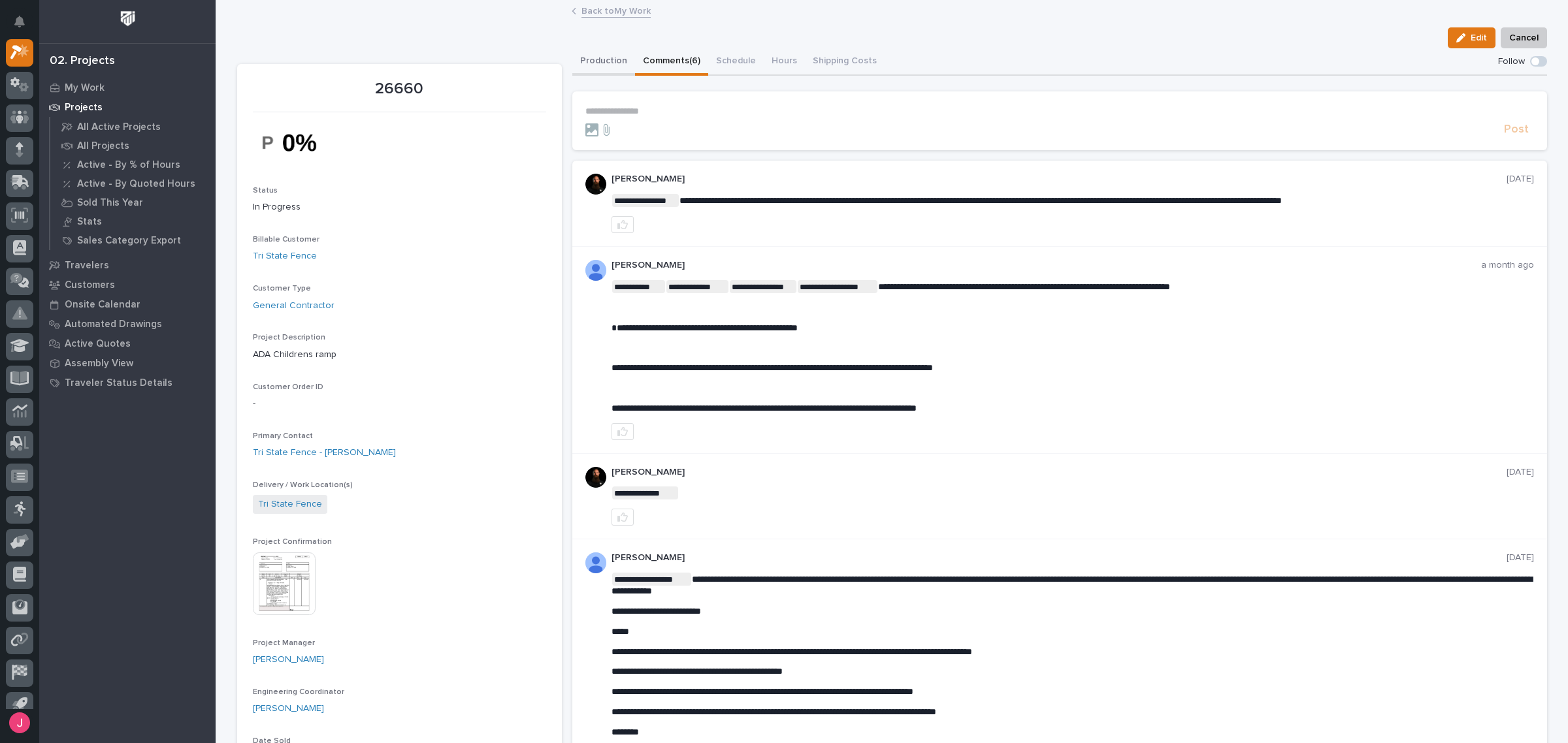
click at [618, 63] on button "Production" at bounding box center [603, 62] width 62 height 27
click at [654, 58] on button "Comments (6)" at bounding box center [671, 62] width 73 height 27
click at [612, 11] on link "Back to My Work" at bounding box center [616, 9] width 69 height 15
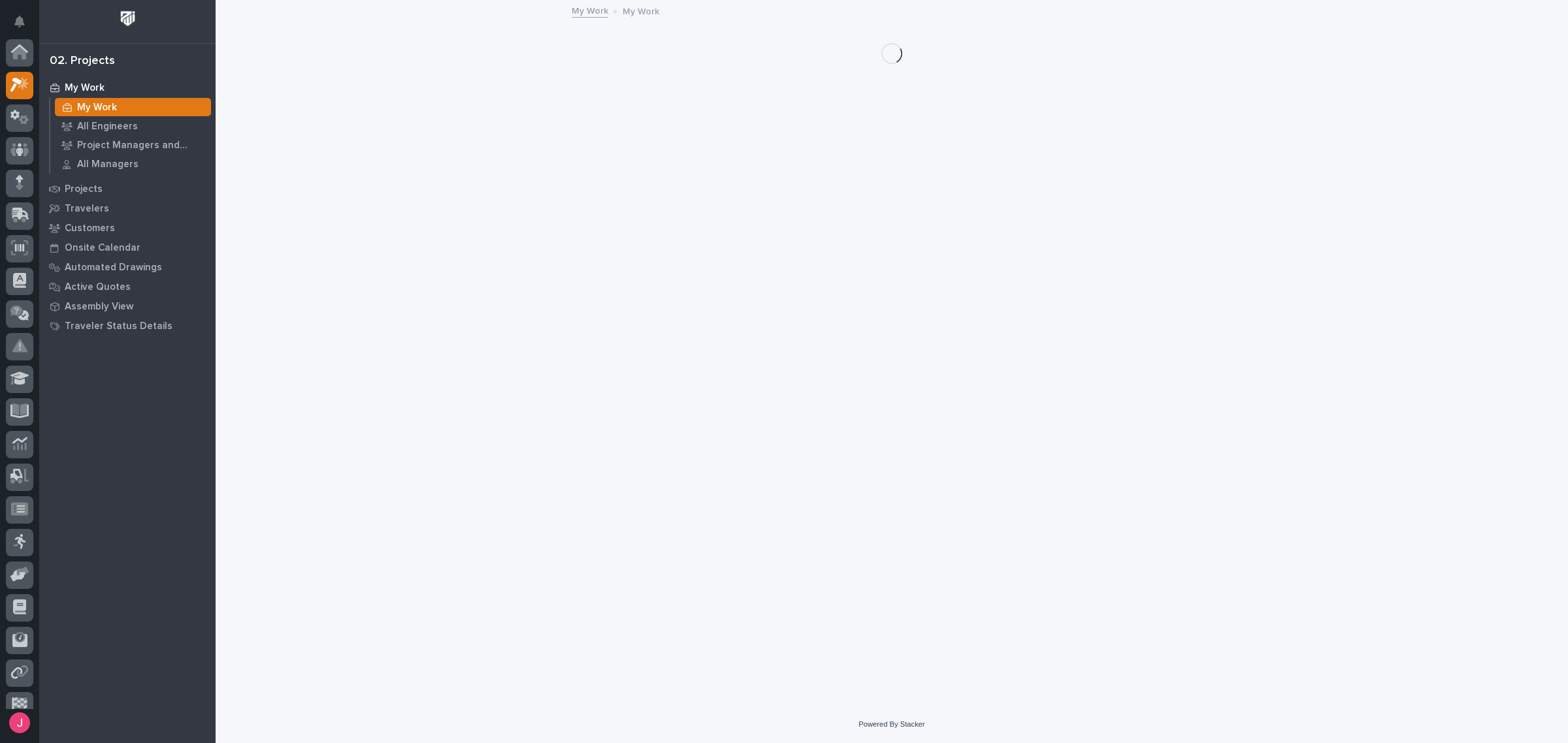
scroll to position [34, 0]
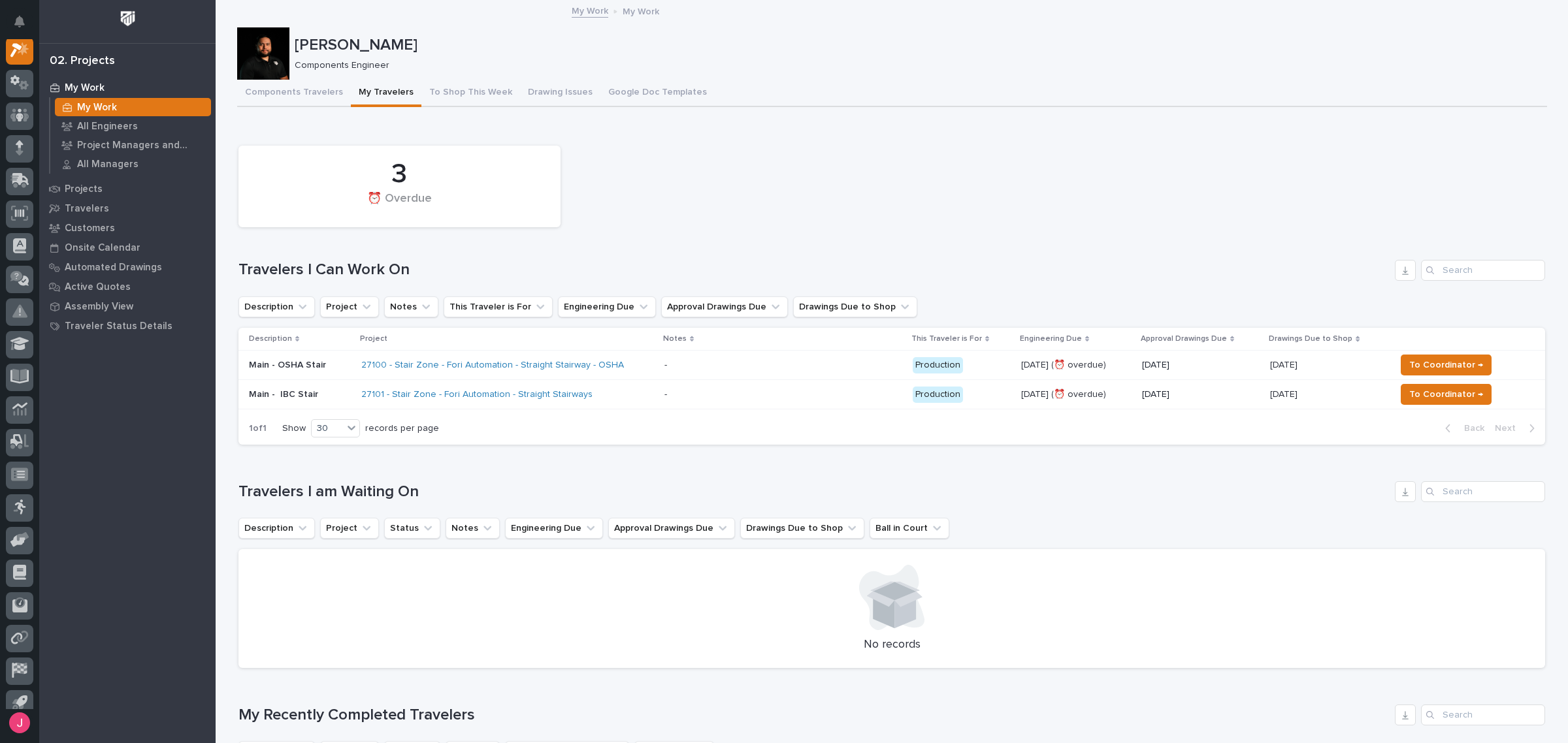
click at [667, 388] on p "-" at bounding box center [667, 394] width 5 height 14
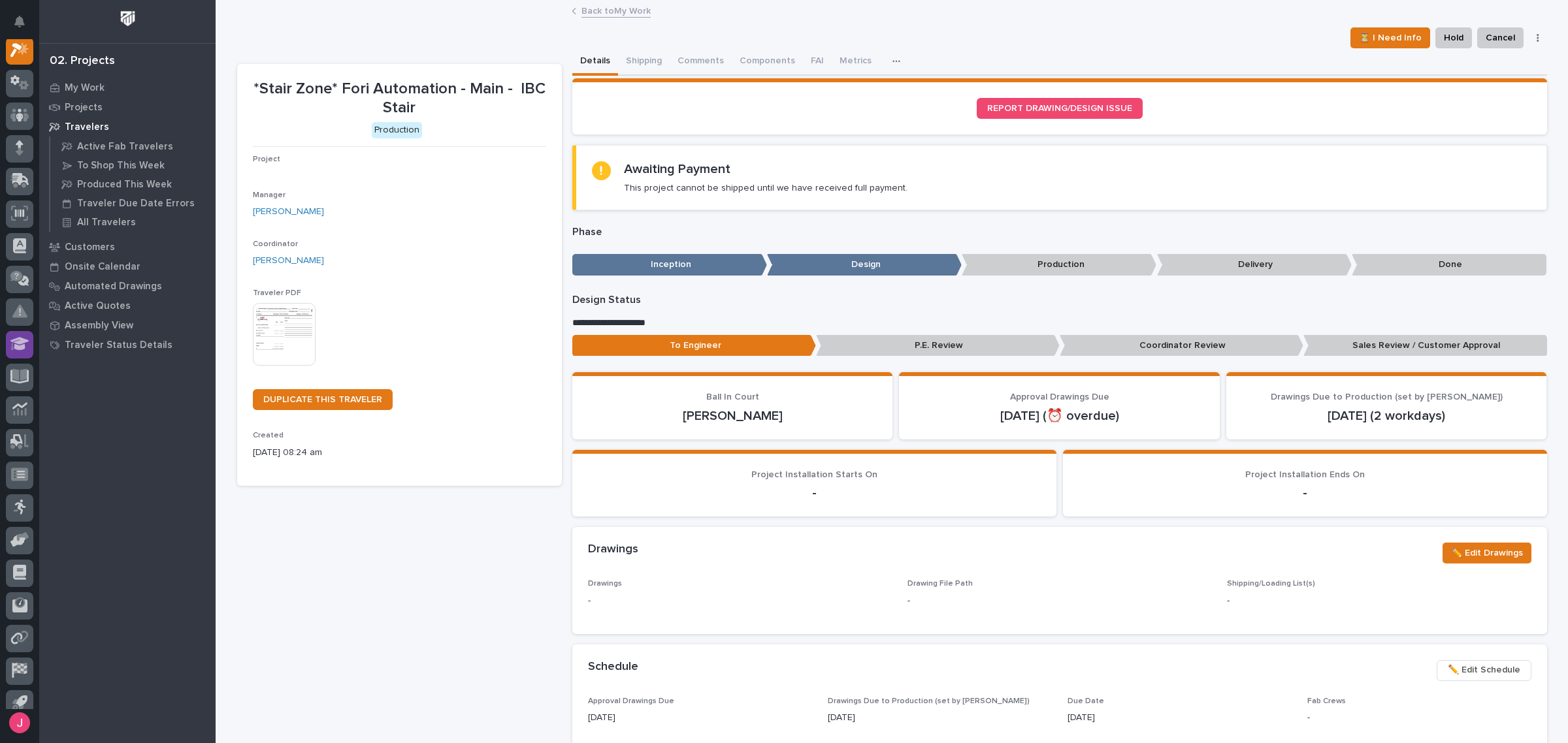
scroll to position [33, 0]
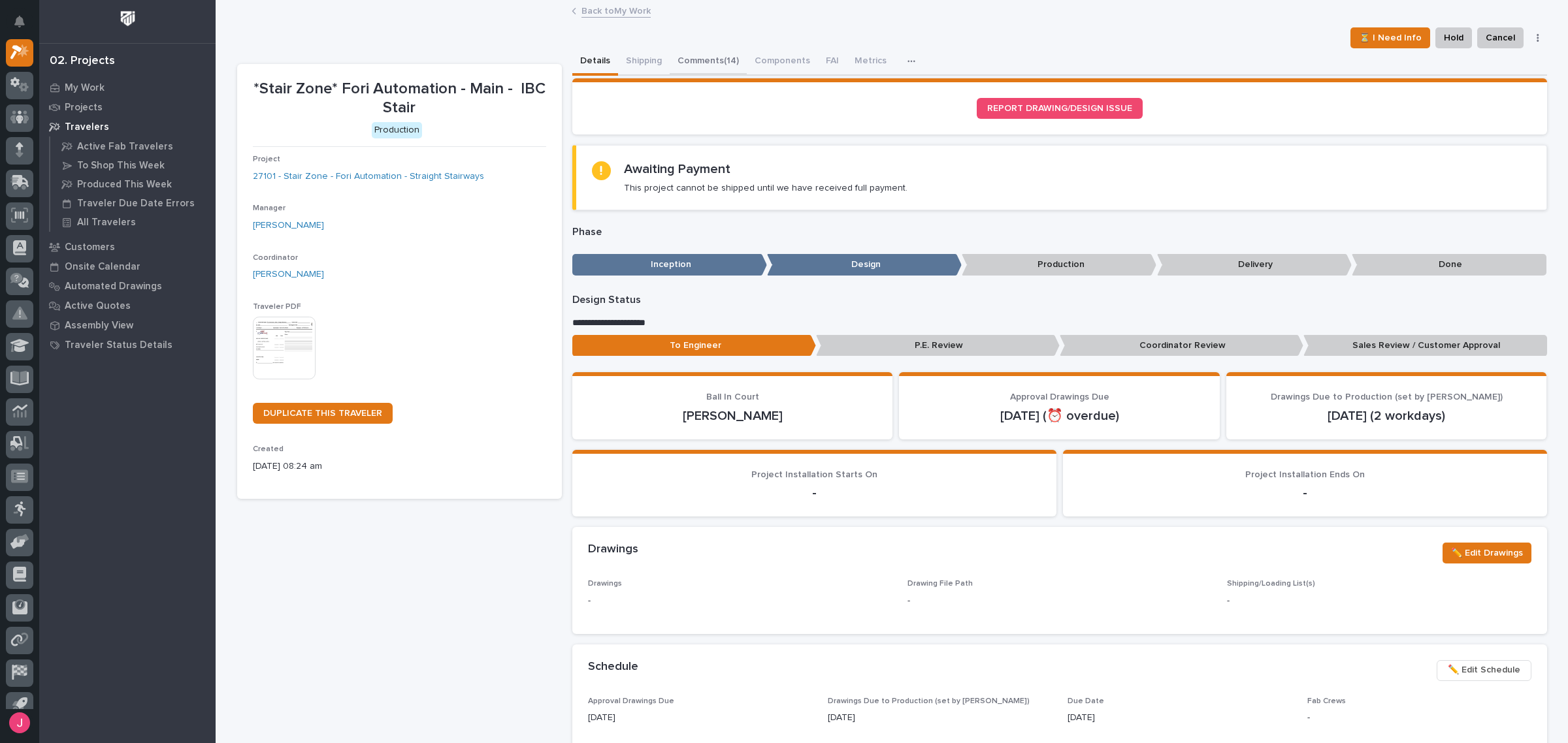
click at [690, 56] on button "Comments (14)" at bounding box center [708, 62] width 77 height 27
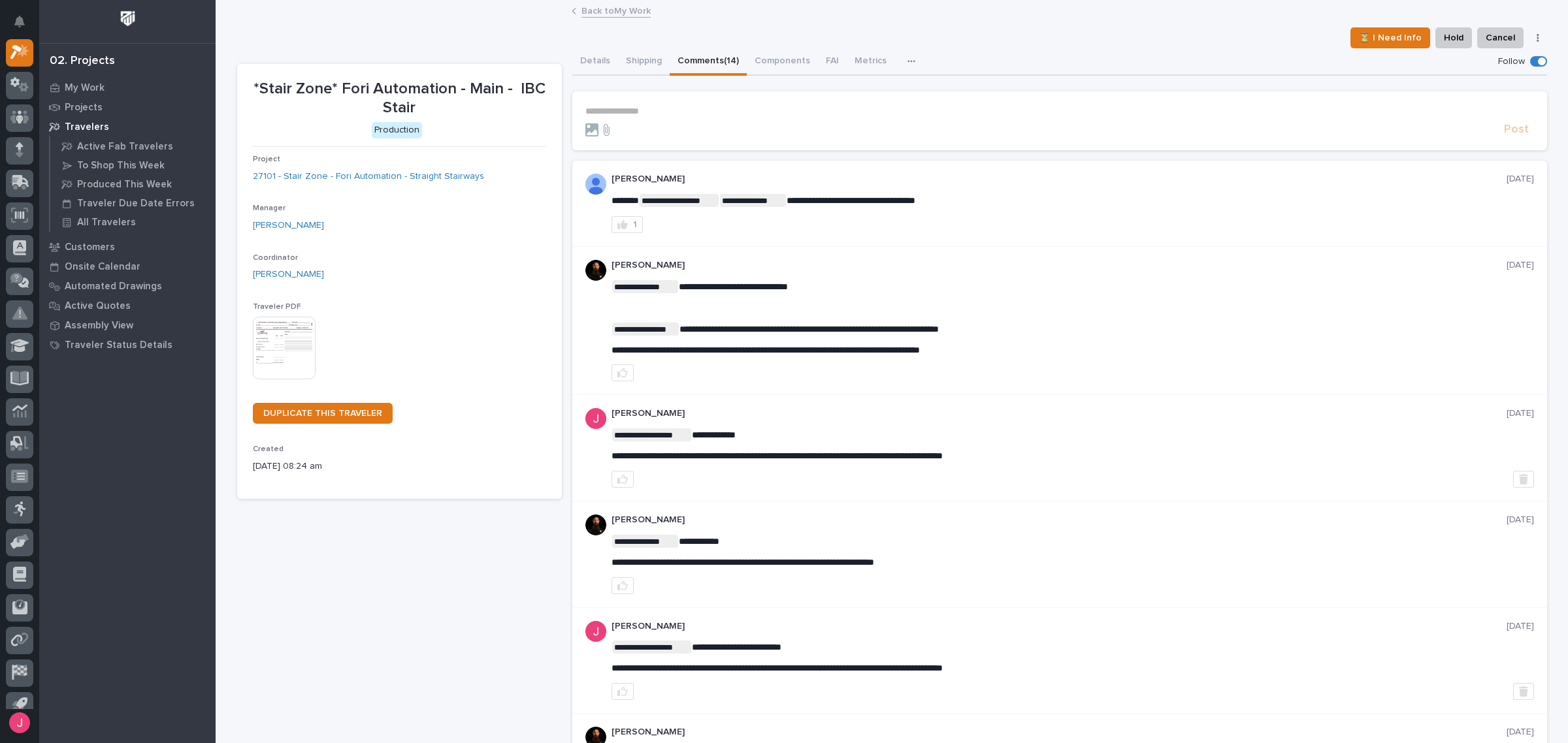
click at [694, 115] on p "**********" at bounding box center [1060, 111] width 948 height 11
click at [1007, 55] on div "Details Shipping Comments (14) Components FAI Metrics Schedule" at bounding box center [1060, 62] width 975 height 27
click at [747, 111] on p "**********" at bounding box center [1060, 111] width 948 height 11
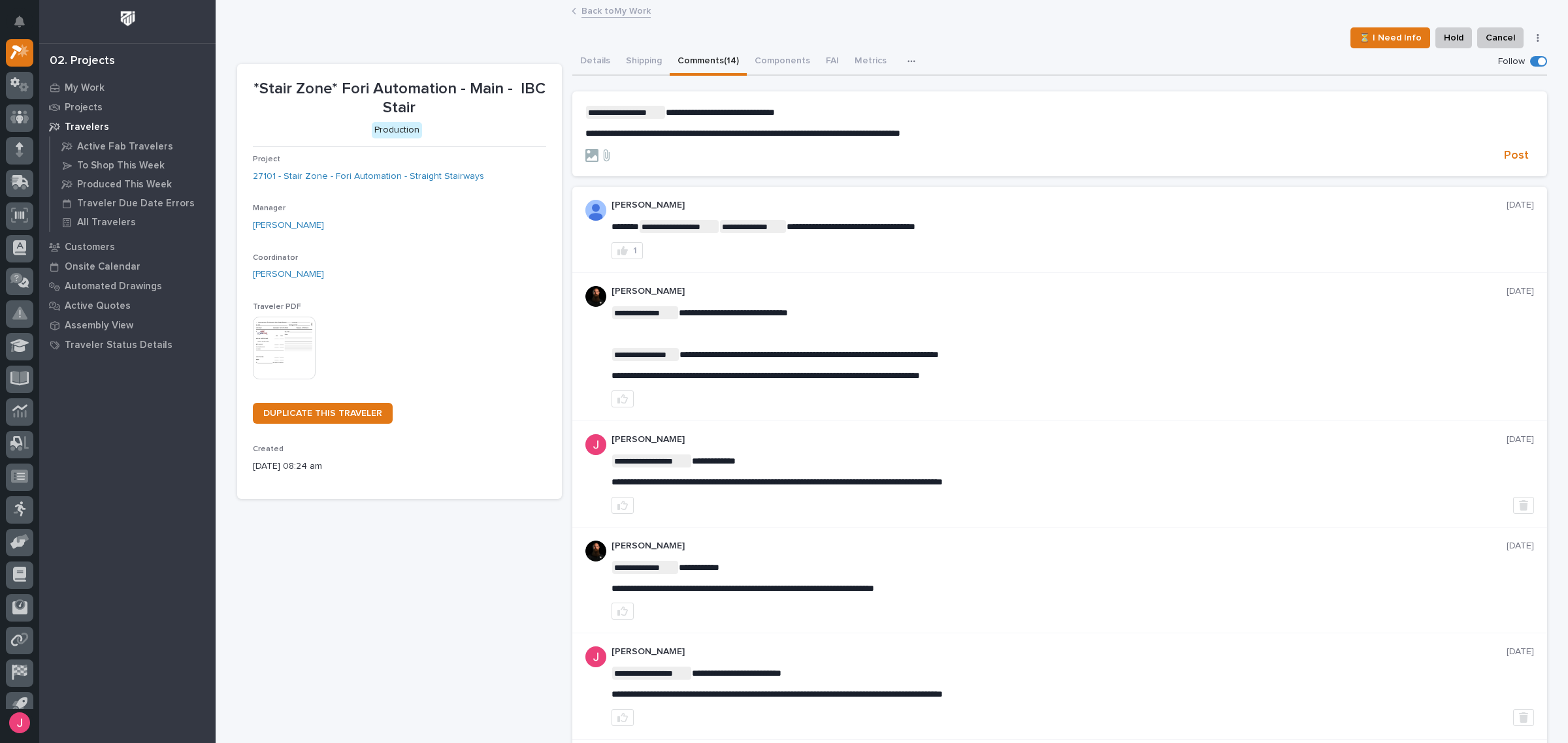
click at [828, 115] on p "**********" at bounding box center [1060, 112] width 948 height 13
click at [1506, 148] on span "Post" at bounding box center [1516, 155] width 25 height 15
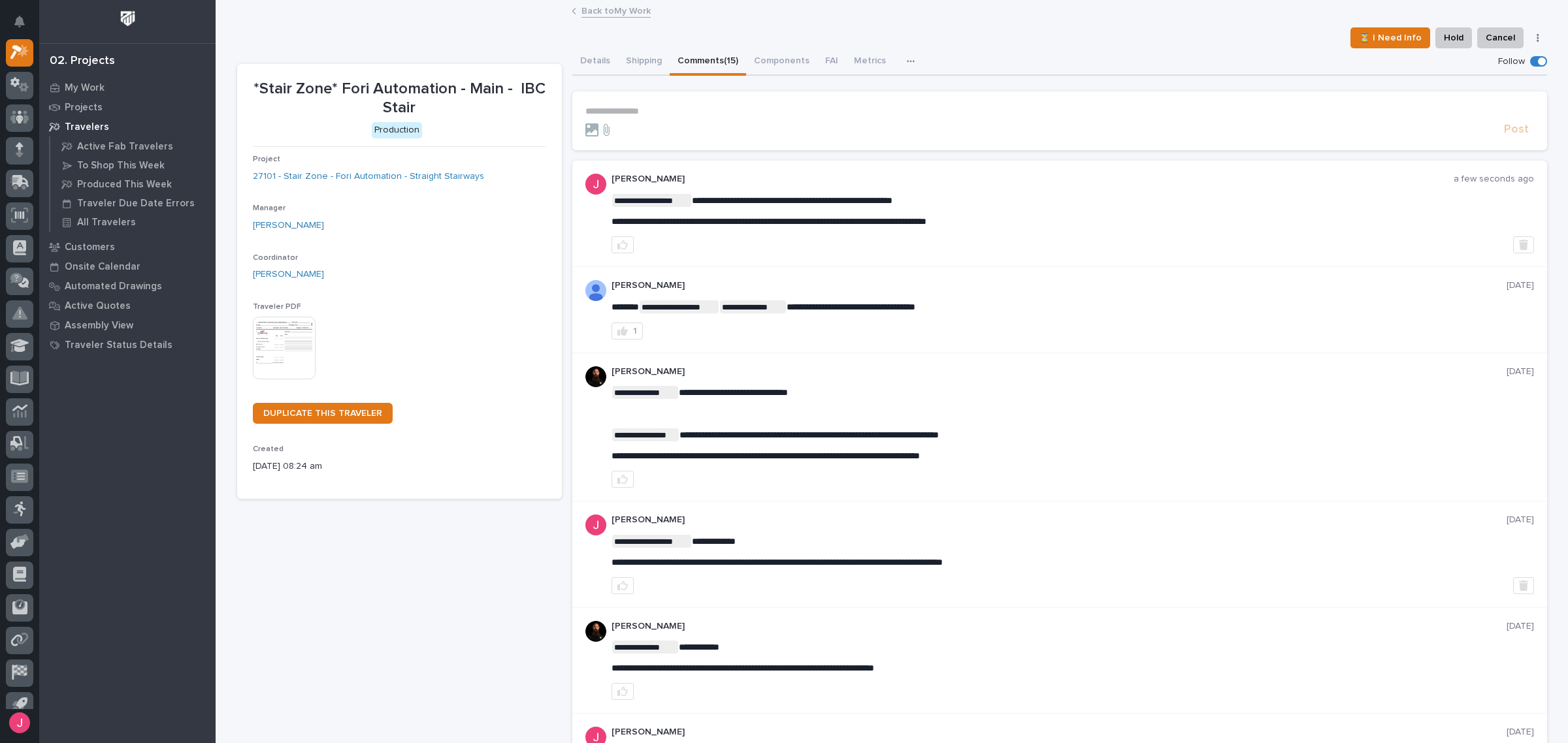
click at [621, 11] on link "Back to My Work" at bounding box center [616, 9] width 69 height 15
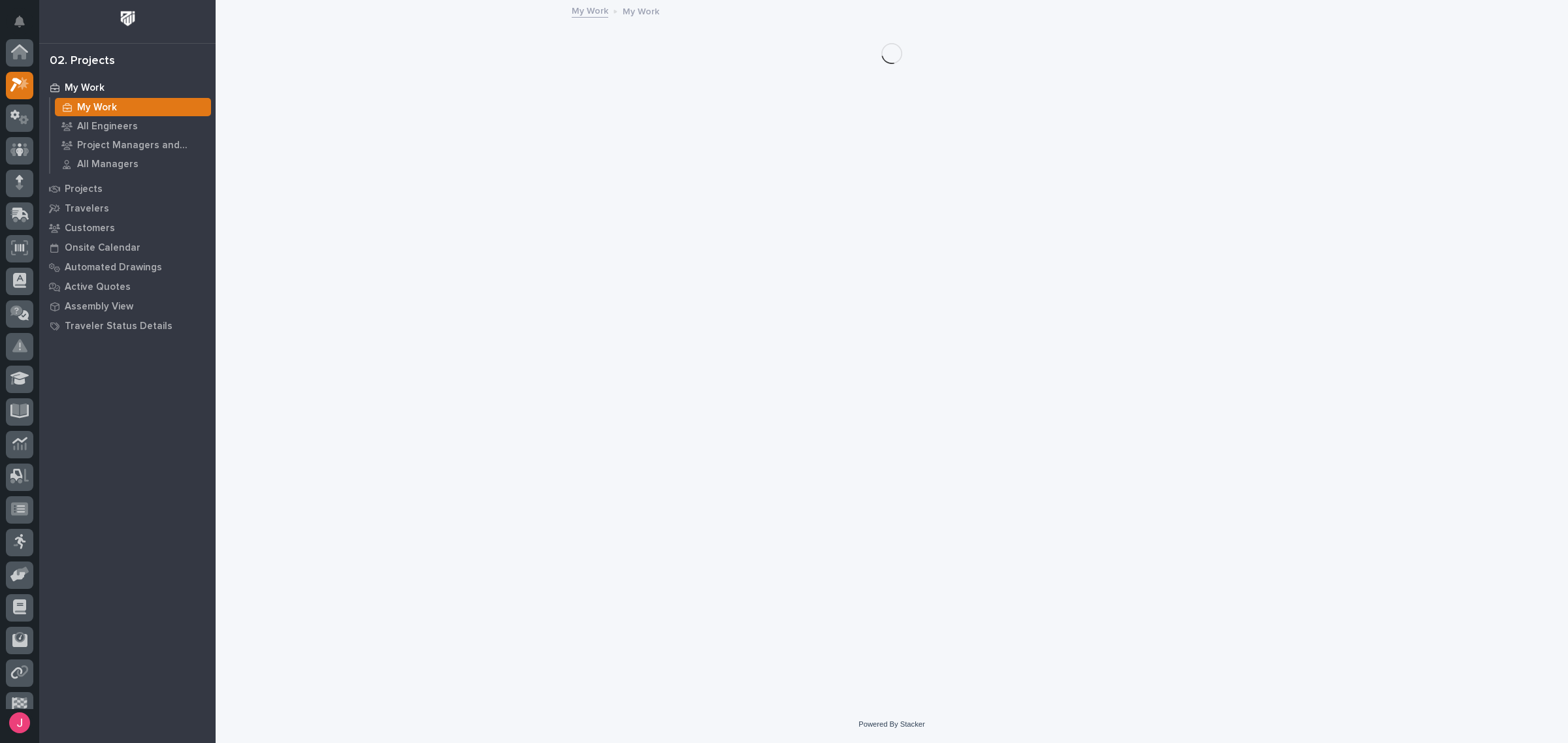
scroll to position [34, 0]
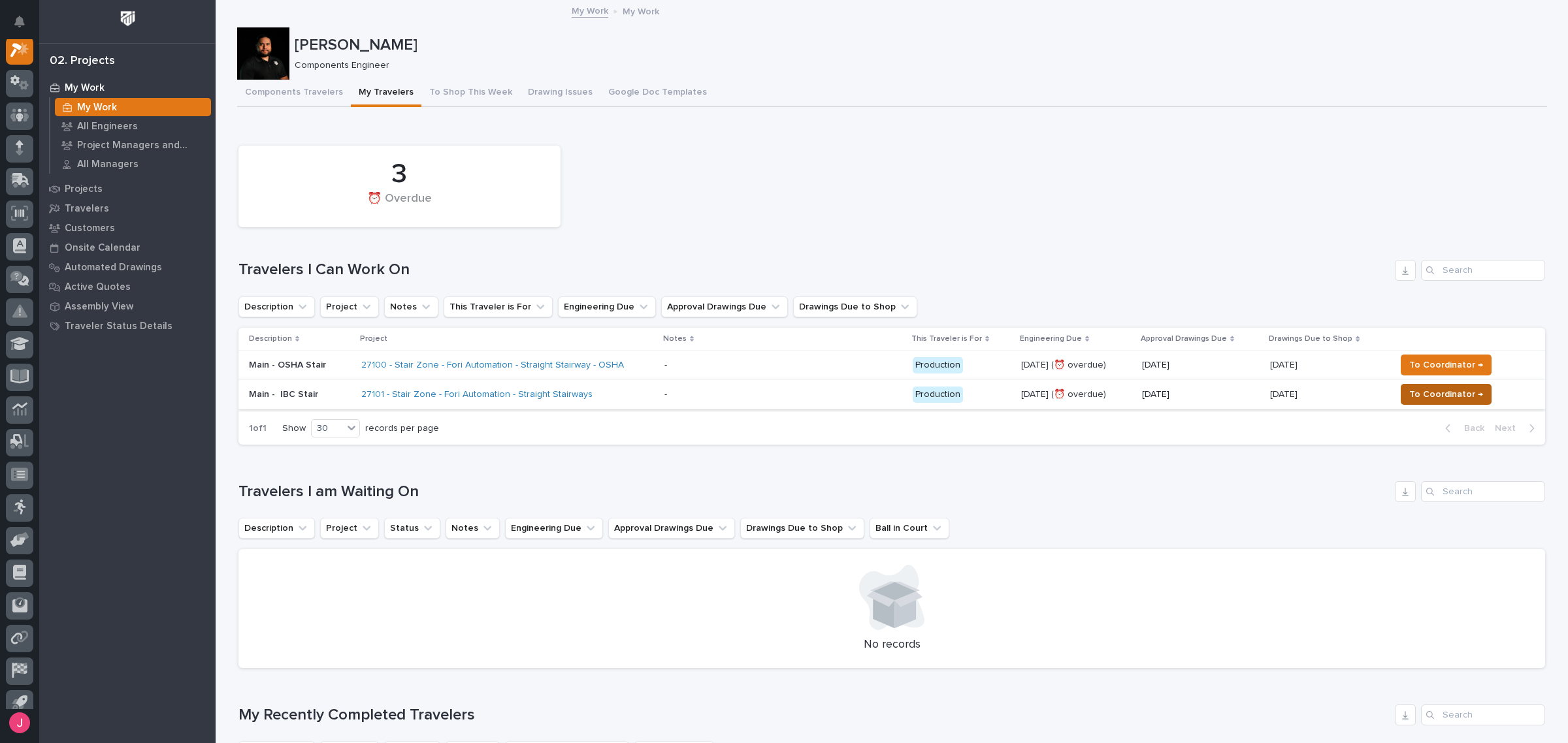
click at [1419, 397] on span "To Coordinator →" at bounding box center [1446, 394] width 74 height 16
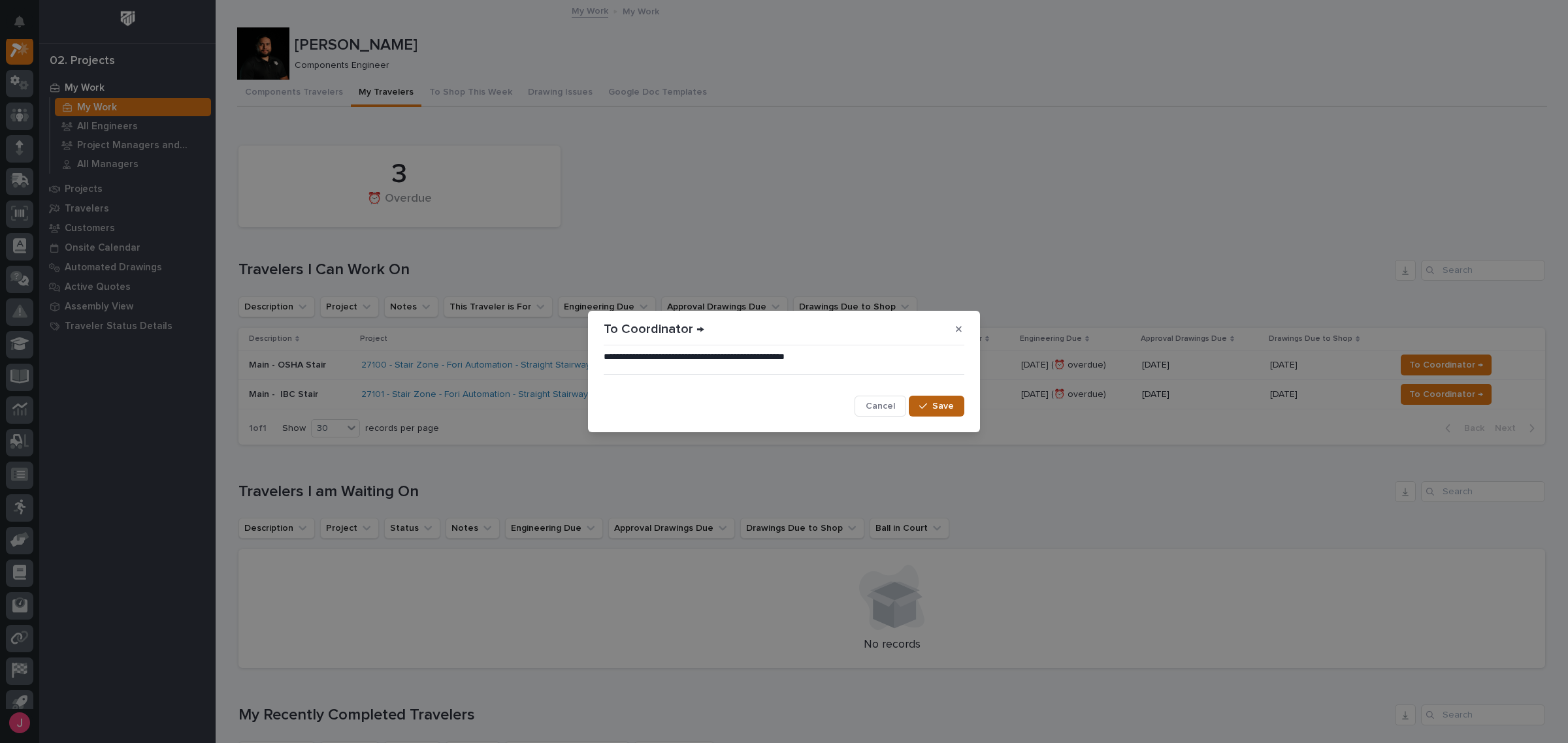
click at [932, 412] on button "Save" at bounding box center [936, 406] width 55 height 21
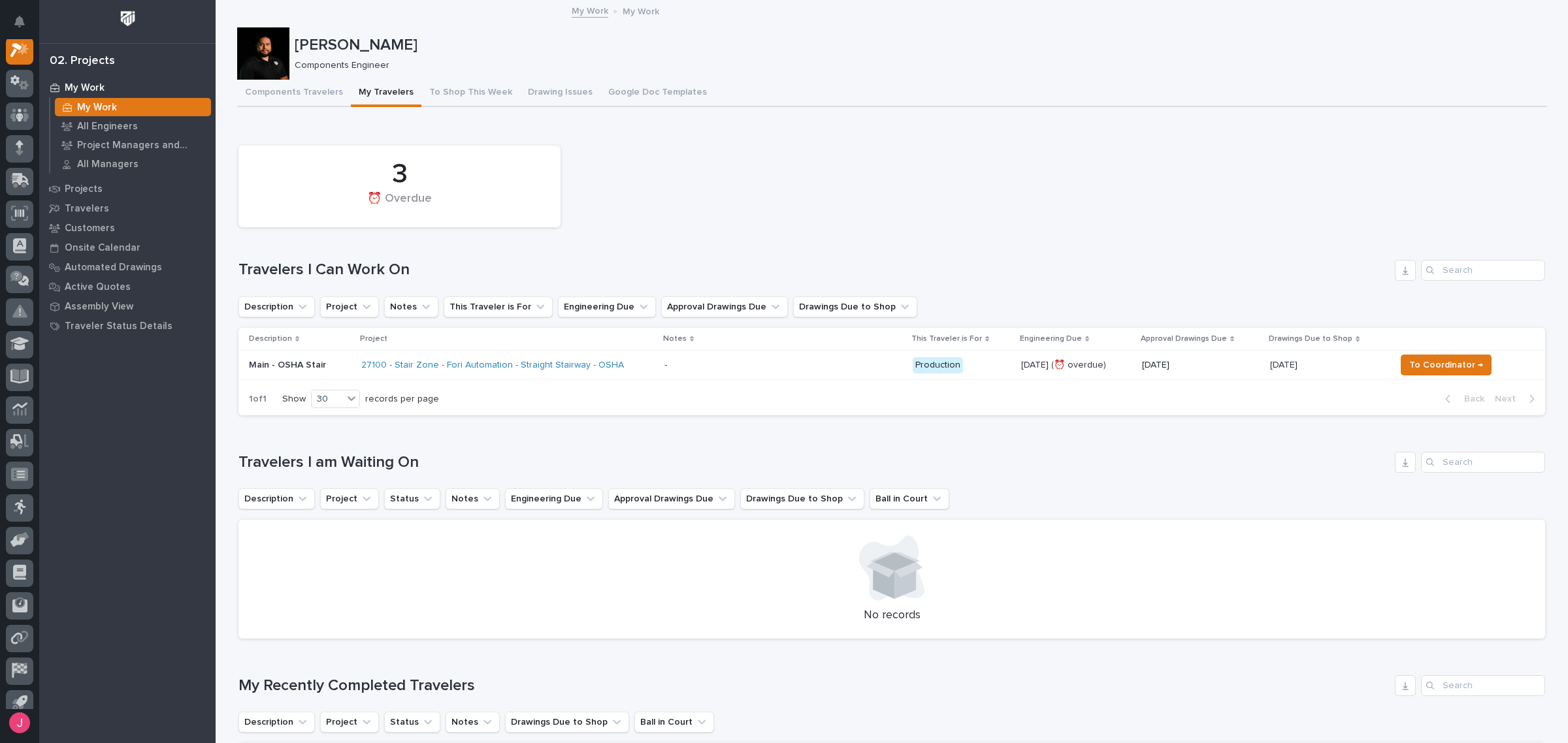
click at [653, 369] on div "27100 - Stair Zone - Fori Automation - Straight Stairway - OSHA" at bounding box center [507, 366] width 292 height 22
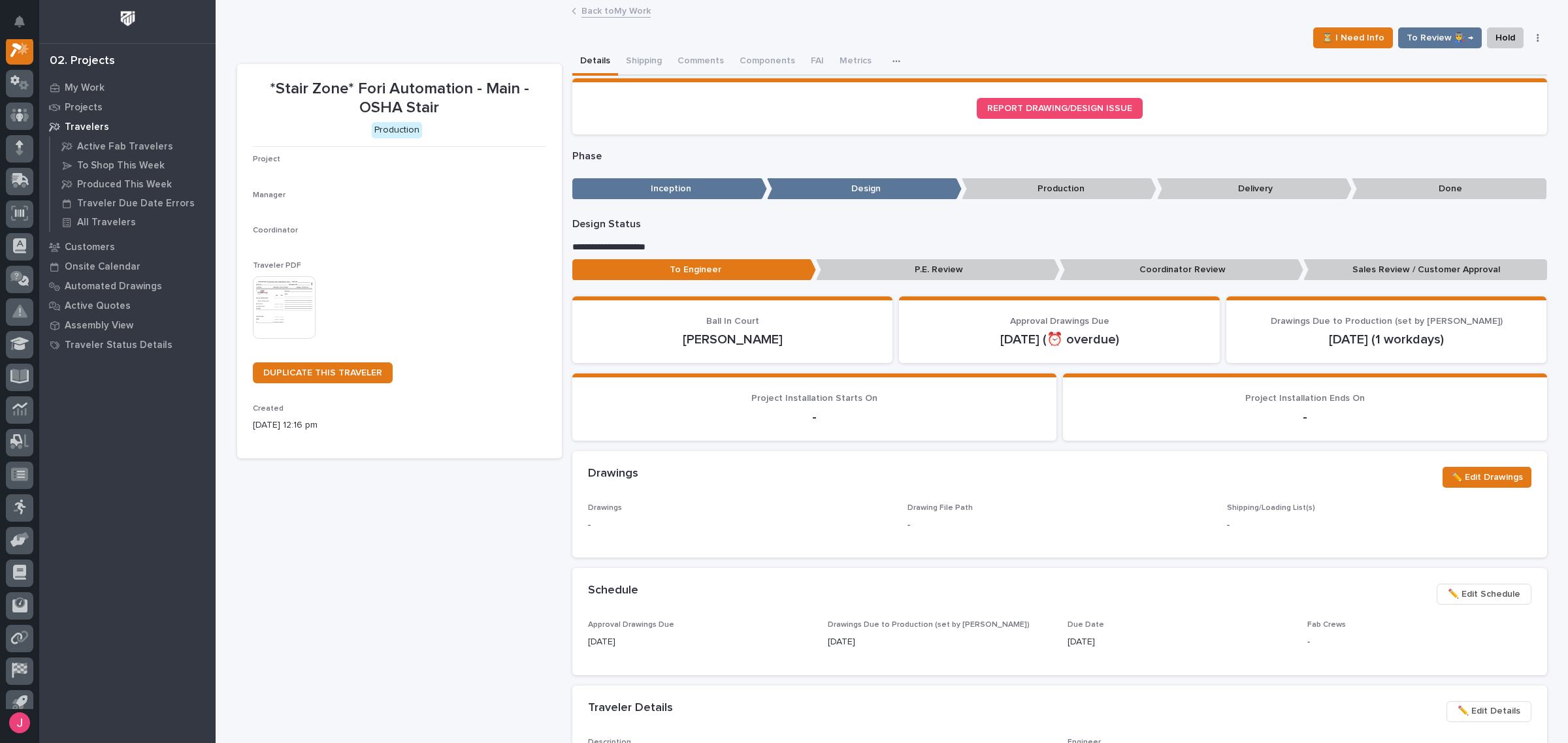
scroll to position [33, 0]
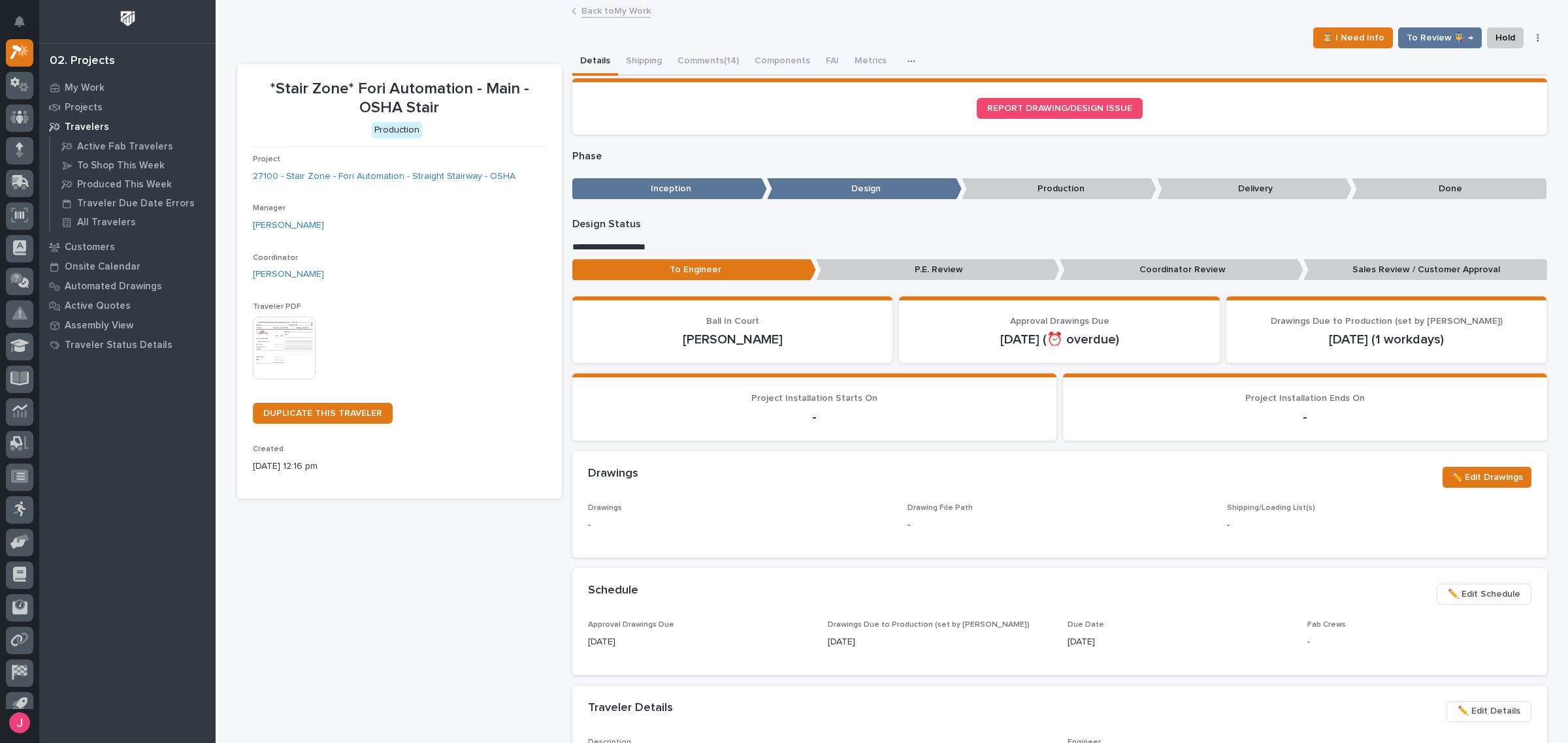
click at [696, 61] on button "Comments (14)" at bounding box center [708, 62] width 77 height 27
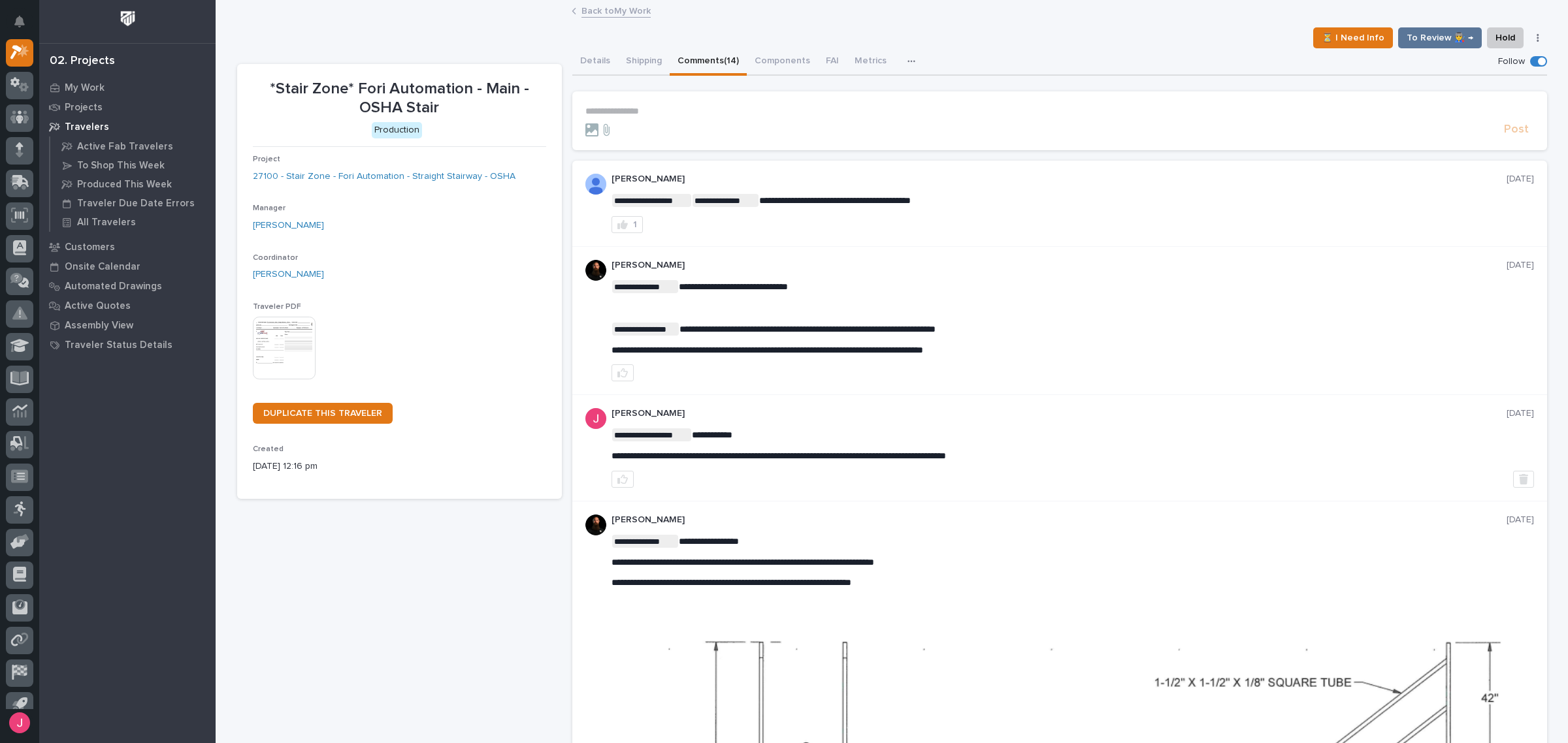
click at [686, 115] on p "**********" at bounding box center [1060, 111] width 948 height 11
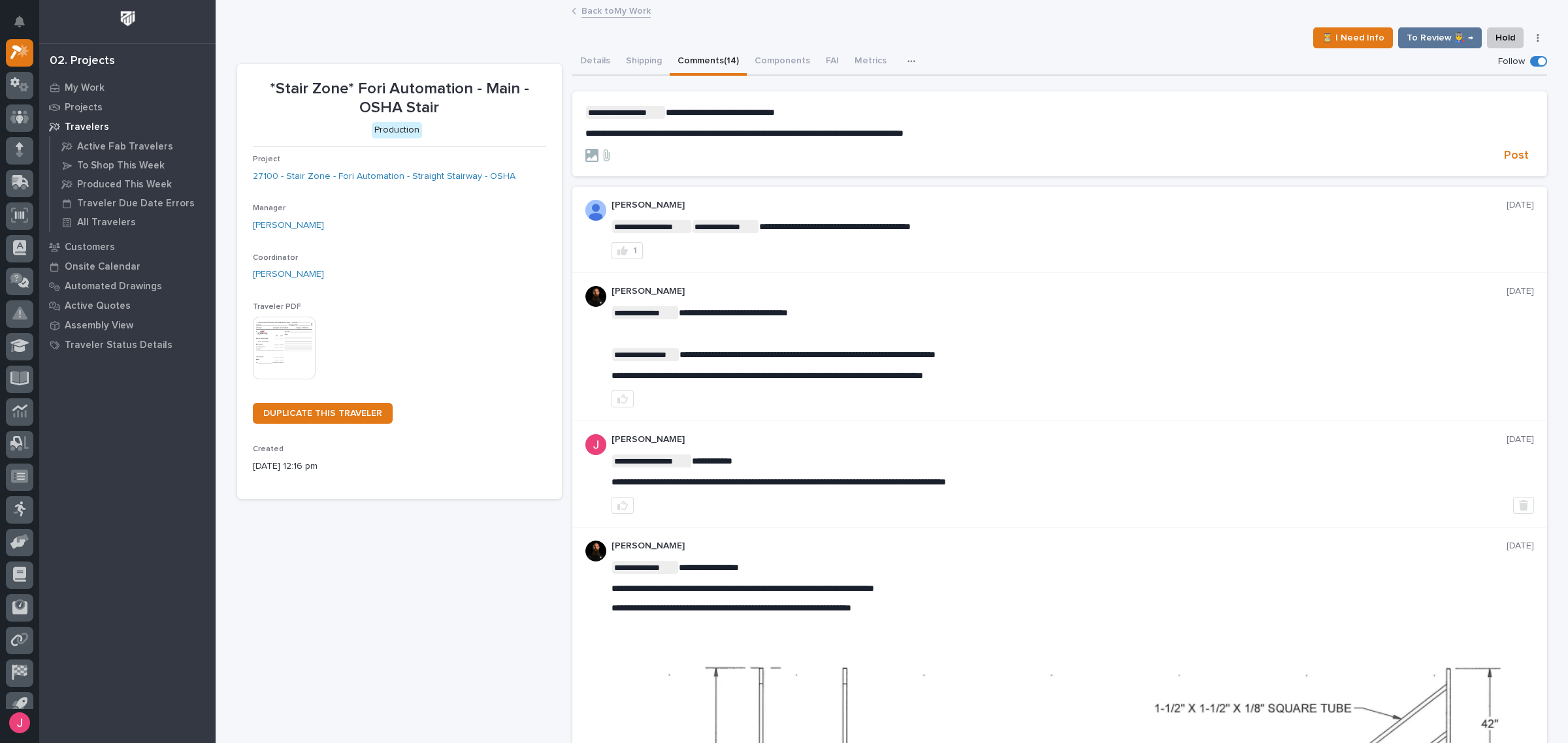
drag, startPoint x: 841, startPoint y: 104, endPoint x: 833, endPoint y: 102, distance: 8.2
click at [837, 106] on p "**********" at bounding box center [1060, 112] width 948 height 13
click at [1514, 151] on span "Post" at bounding box center [1516, 155] width 25 height 15
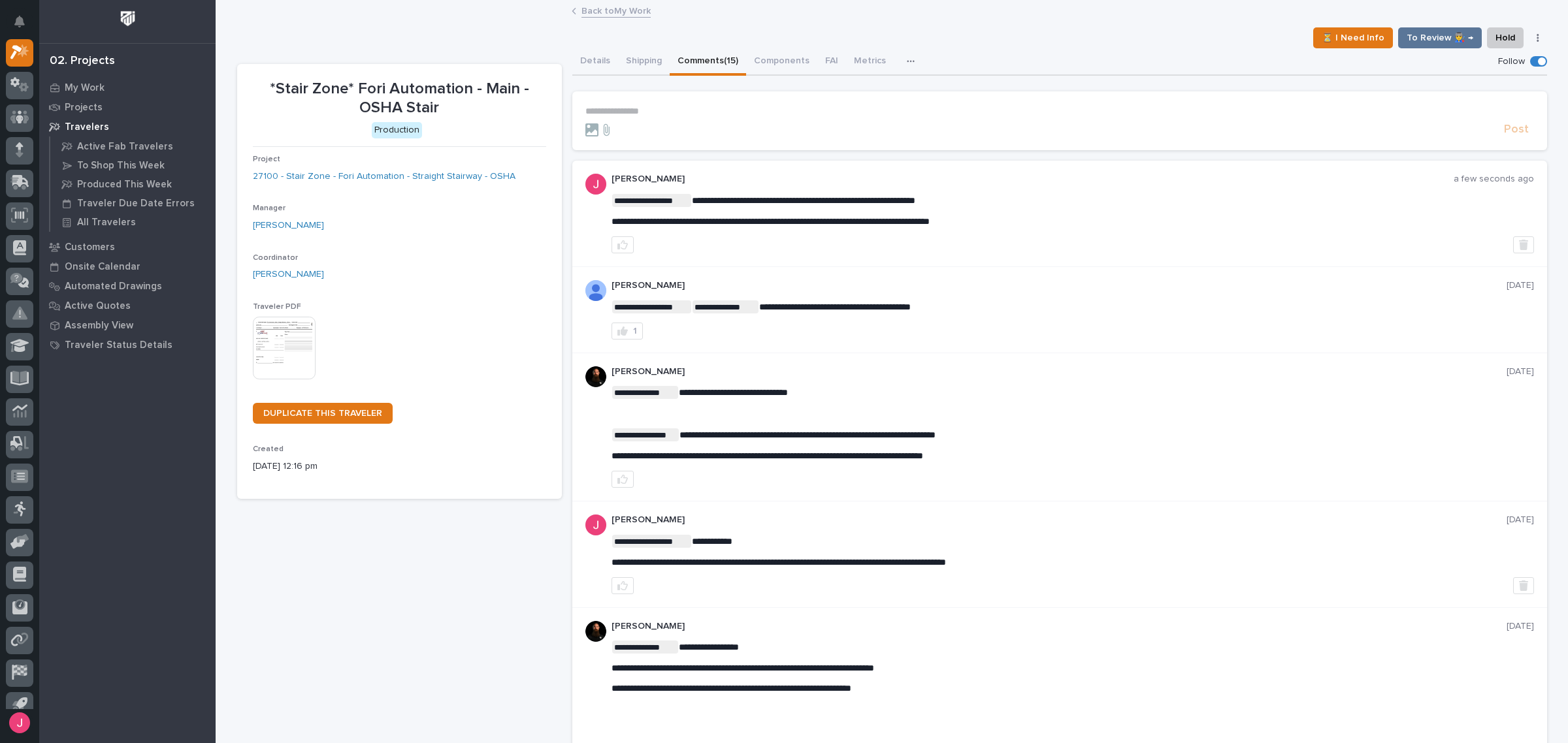
click at [600, 8] on link "Back to My Work" at bounding box center [616, 9] width 69 height 15
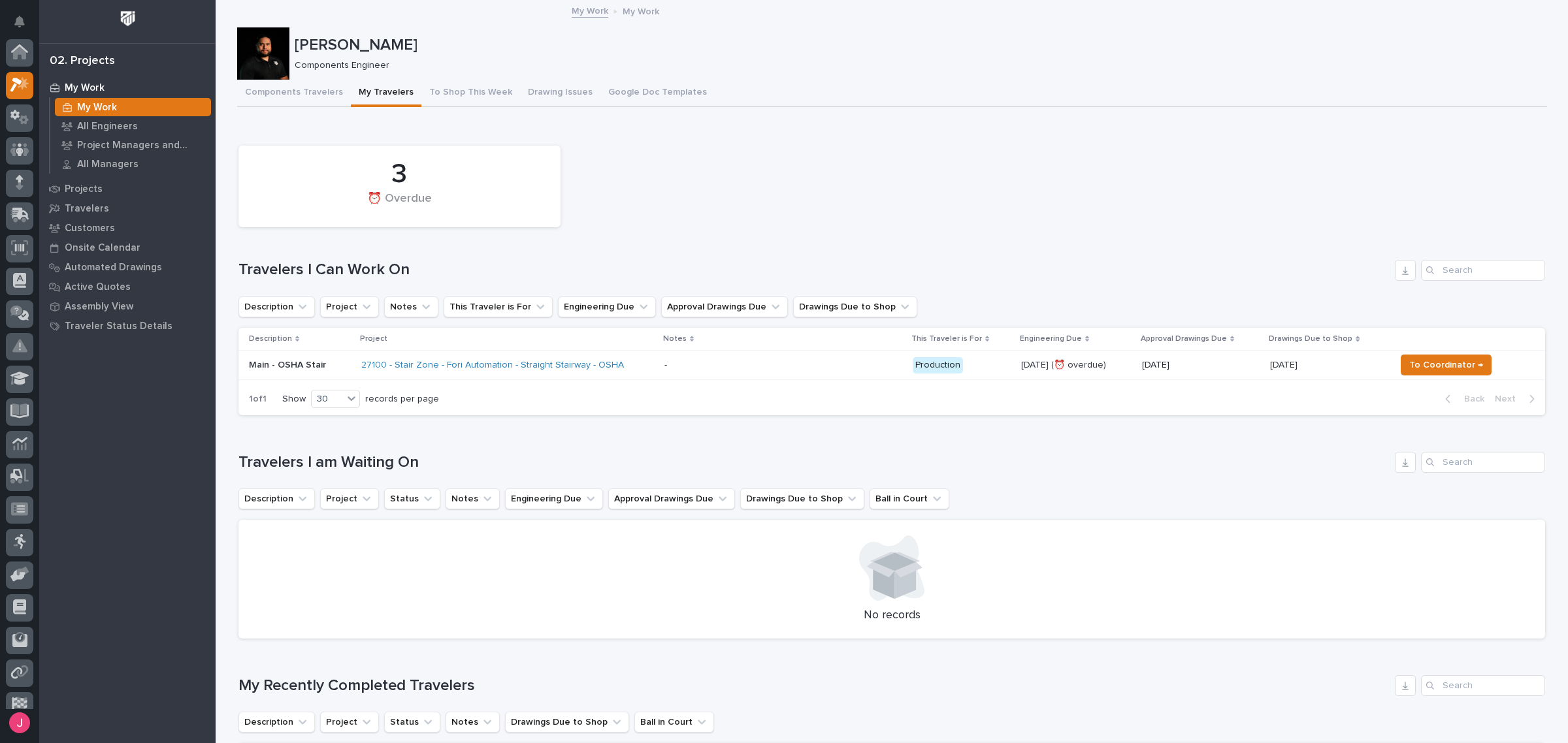
scroll to position [34, 0]
click at [1437, 370] on span "To Coordinator →" at bounding box center [1446, 365] width 74 height 16
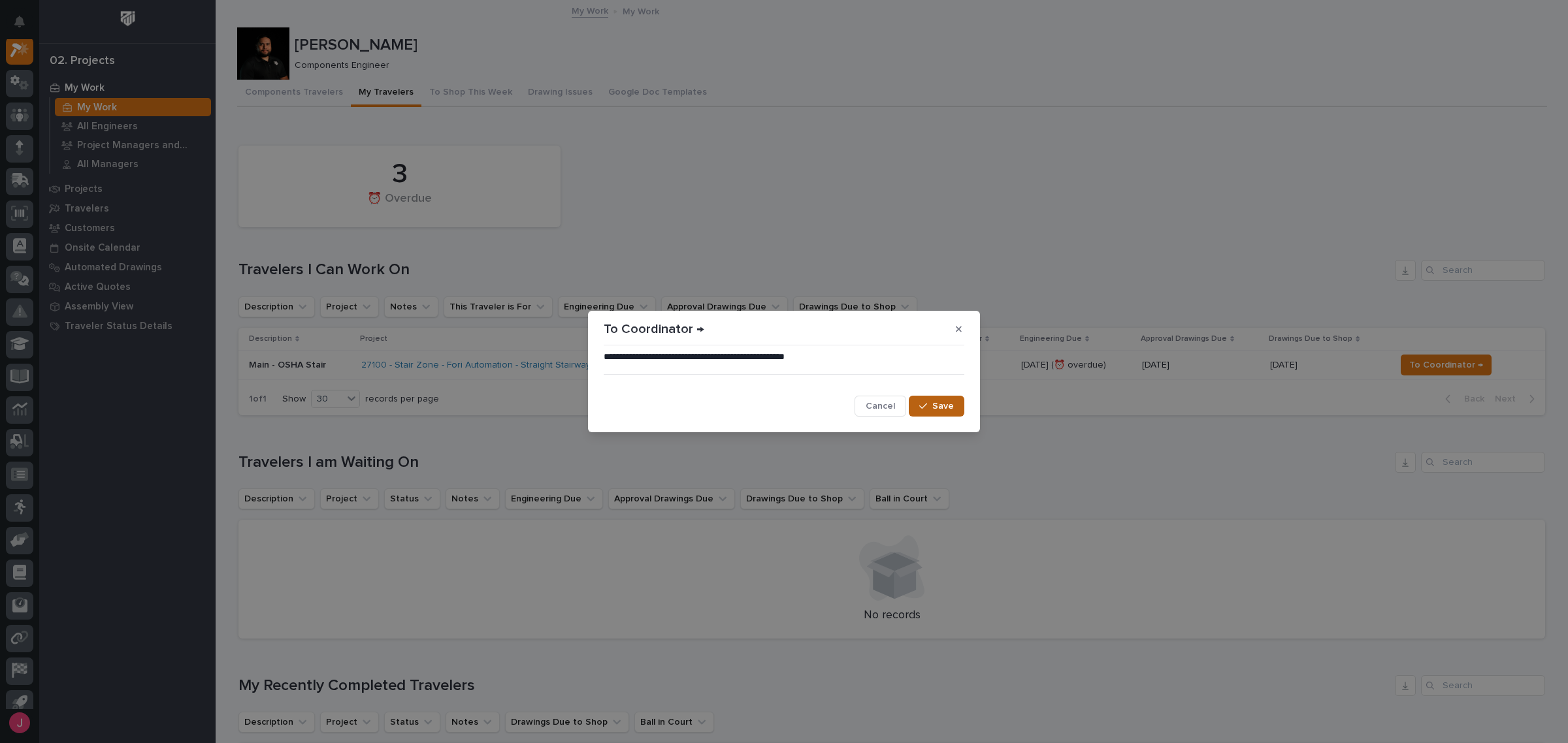
click at [934, 407] on span "Save" at bounding box center [943, 406] width 22 height 12
click at [791, 196] on div "**********" at bounding box center [784, 371] width 1568 height 743
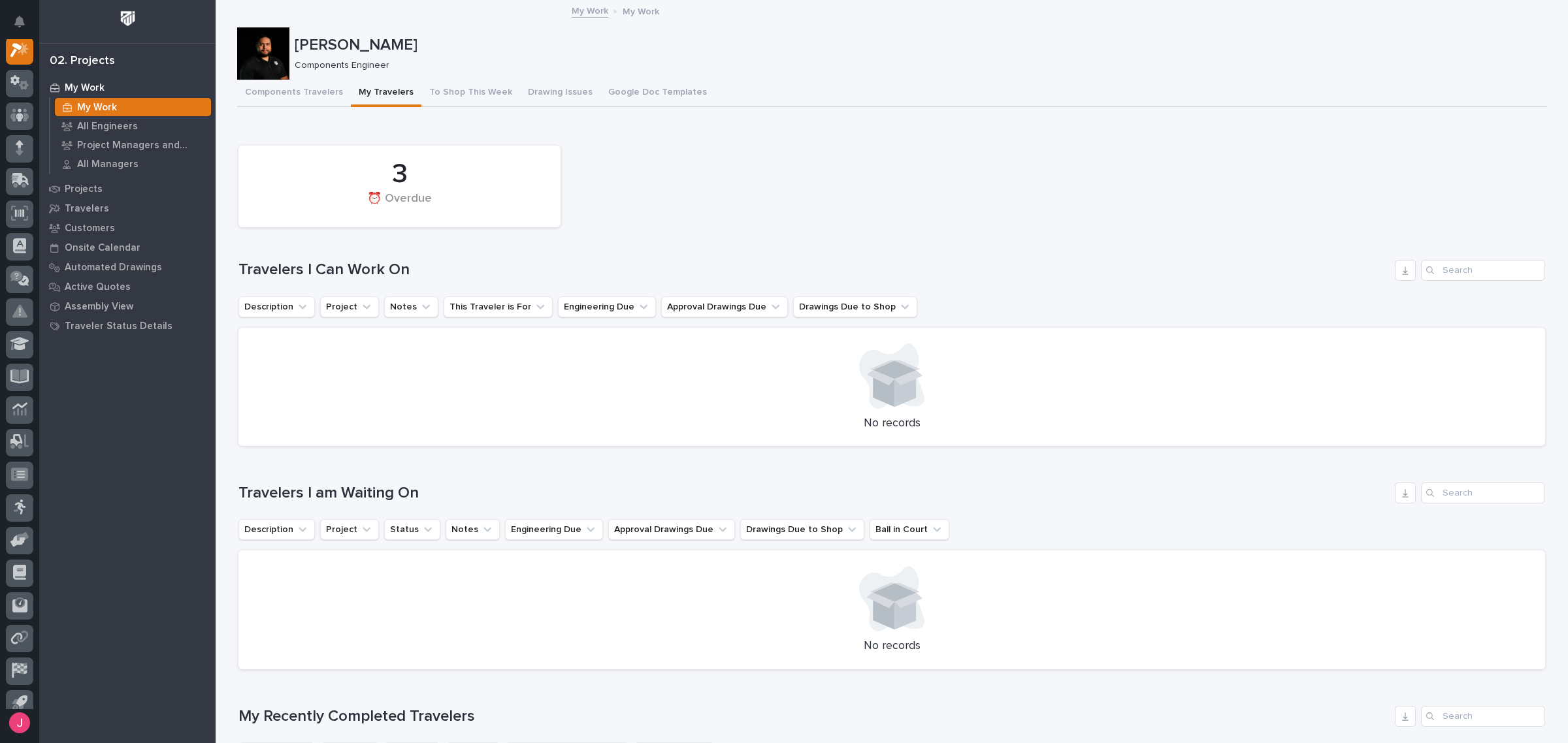
drag, startPoint x: 972, startPoint y: 304, endPoint x: 1230, endPoint y: 288, distance: 258.5
click at [1234, 292] on div "3 ⏰ Overdue Travelers I Can Work On Description Project Notes This Traveler is …" at bounding box center [891, 292] width 1306 height 308
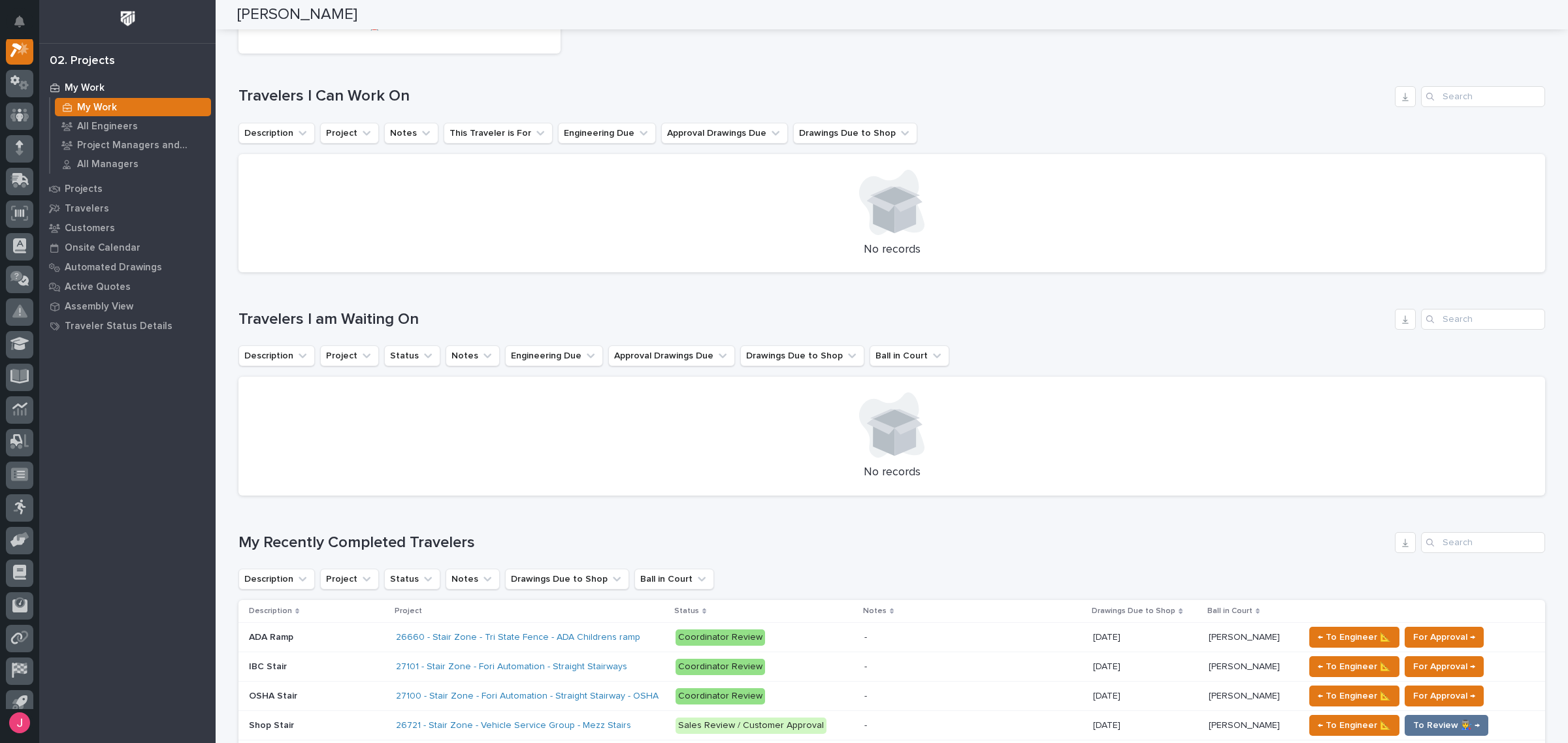
scroll to position [0, 0]
